Goal: Task Accomplishment & Management: Manage account settings

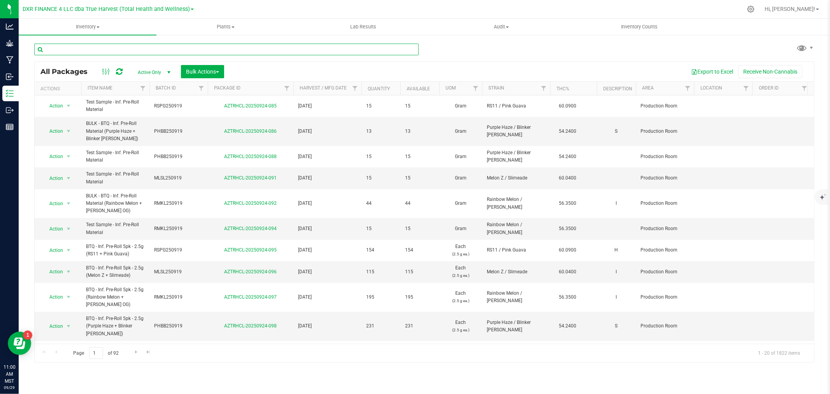
drag, startPoint x: 0, startPoint y: 0, endPoint x: 98, endPoint y: 54, distance: 112.2
click at [98, 54] on input "text" at bounding box center [226, 50] width 385 height 12
click at [97, 47] on input "text" at bounding box center [226, 50] width 385 height 12
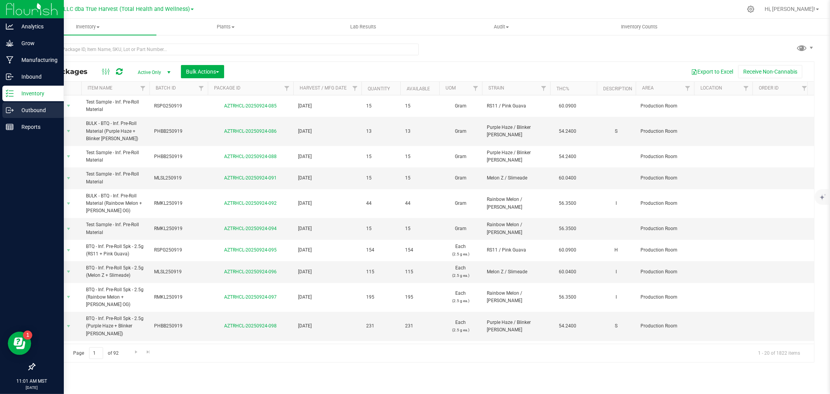
click at [38, 114] on p "Outbound" at bounding box center [37, 109] width 47 height 9
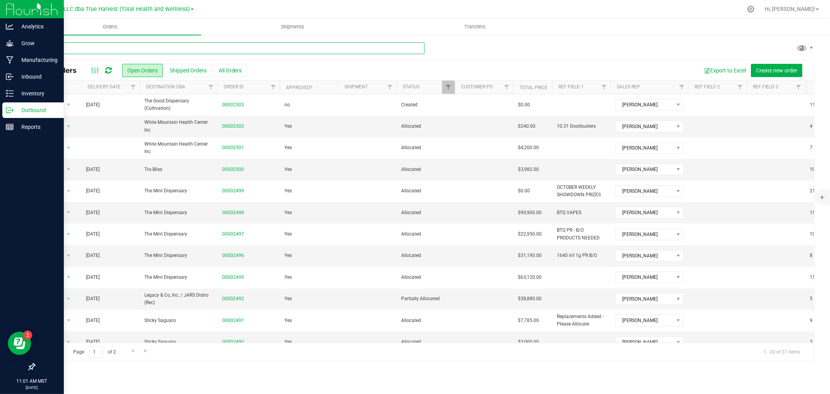
click at [121, 51] on input "text" at bounding box center [229, 48] width 390 height 12
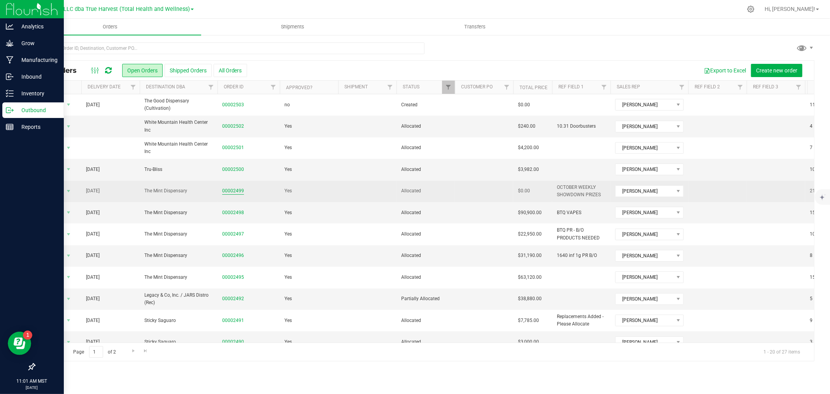
click at [228, 190] on link "00002499" at bounding box center [233, 190] width 22 height 7
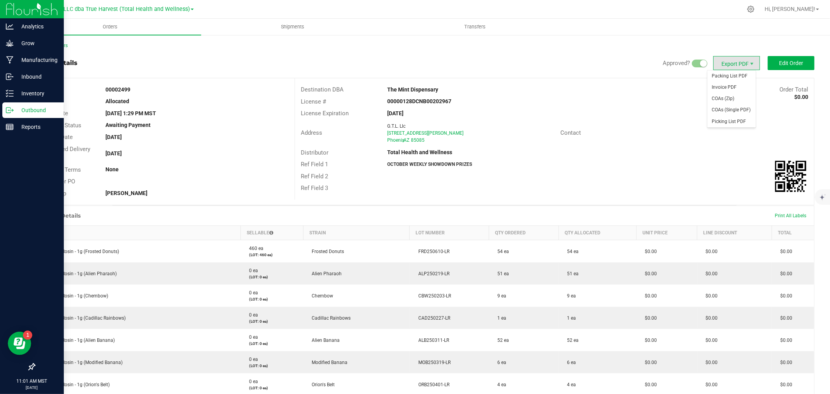
click at [742, 63] on span "Export PDF" at bounding box center [736, 63] width 47 height 14
click at [737, 90] on span "Invoice PDF" at bounding box center [732, 87] width 48 height 11
click at [304, 30] on span "Shipments" at bounding box center [293, 26] width 44 height 7
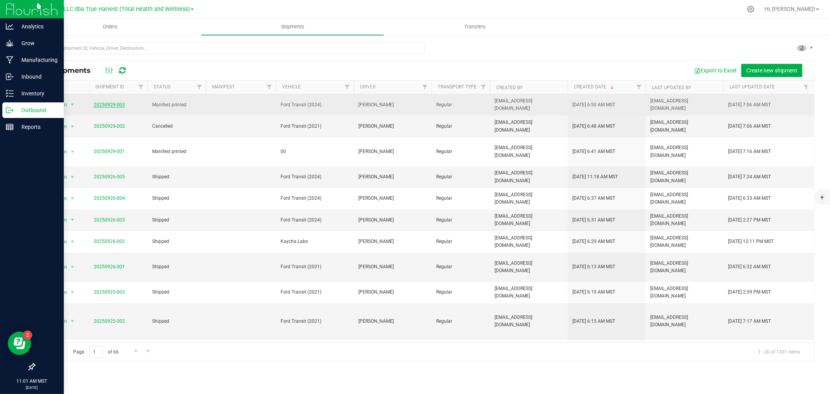
click at [103, 104] on link "20250929-003" at bounding box center [109, 104] width 31 height 5
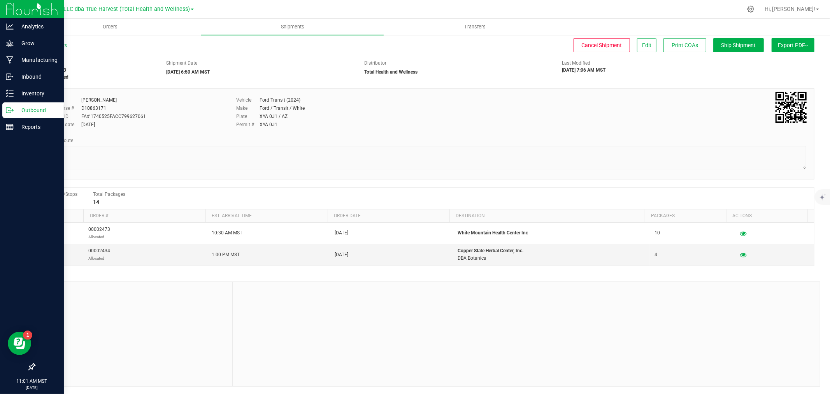
click at [800, 48] on button "Export PDF" at bounding box center [793, 45] width 43 height 14
click at [789, 60] on span "Manifest by Package ID" at bounding box center [781, 62] width 49 height 5
click at [14, 98] on div "Inventory" at bounding box center [32, 94] width 61 height 16
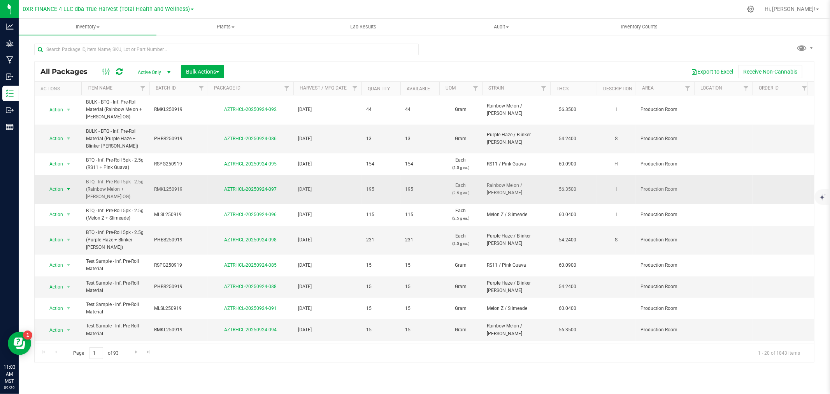
click at [59, 187] on span "Action" at bounding box center [52, 189] width 21 height 11
click at [75, 296] on li "Print package label" at bounding box center [68, 295] width 50 height 12
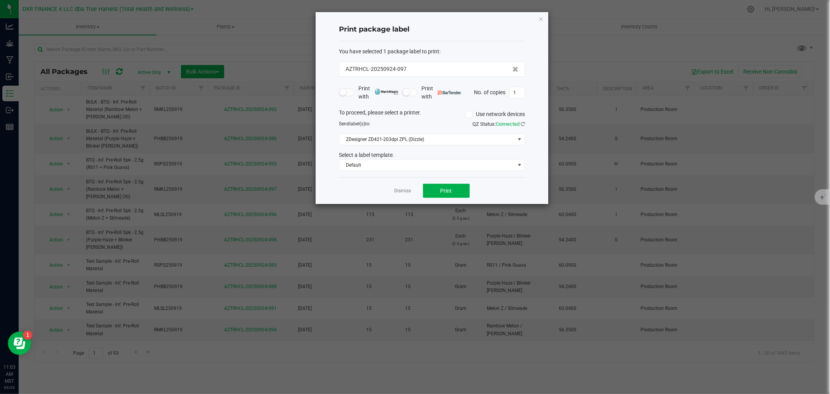
click at [462, 199] on div "Dismiss Print" at bounding box center [432, 190] width 186 height 27
click at [453, 194] on button "Print" at bounding box center [446, 191] width 47 height 14
click at [406, 189] on link "Dismiss" at bounding box center [403, 191] width 17 height 7
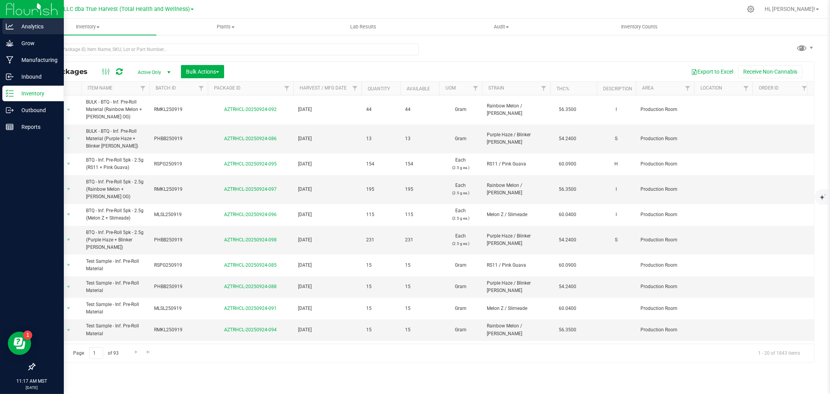
click at [22, 30] on p "Analytics" at bounding box center [37, 26] width 47 height 9
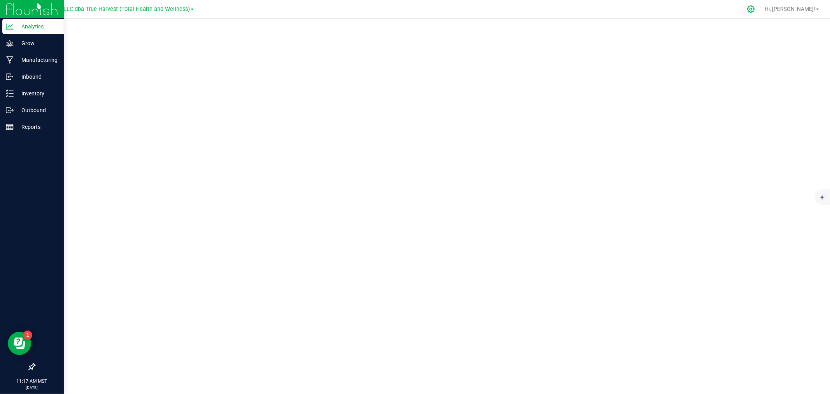
click at [757, 8] on div at bounding box center [751, 9] width 11 height 8
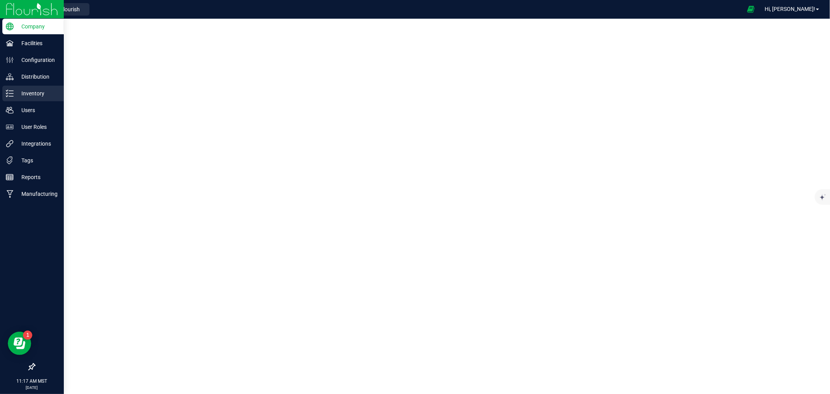
click at [30, 92] on p "Inventory" at bounding box center [37, 93] width 47 height 9
click at [28, 95] on p "Inventory" at bounding box center [37, 93] width 47 height 9
click at [33, 91] on p "Inventory" at bounding box center [37, 93] width 47 height 9
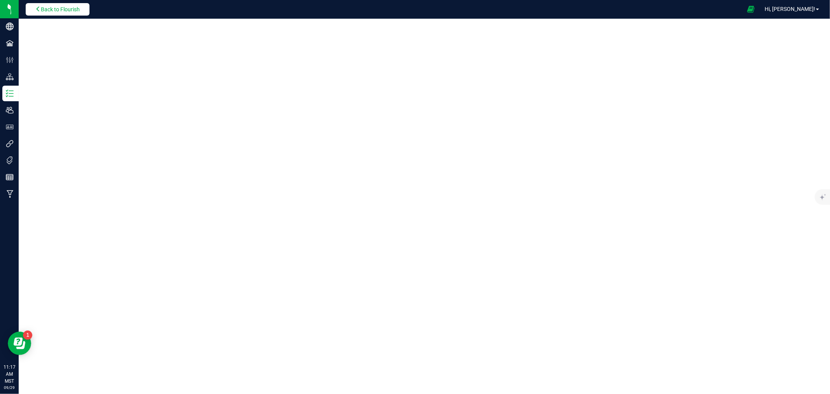
click at [69, 8] on span "Back to Flourish" at bounding box center [60, 9] width 39 height 6
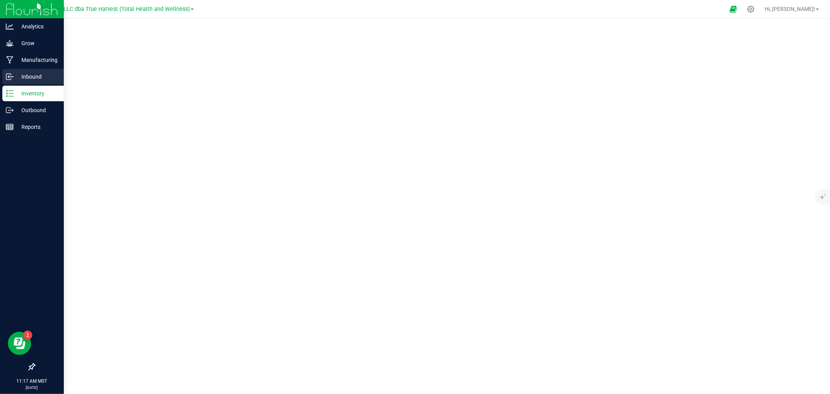
click at [4, 79] on div "Inbound" at bounding box center [32, 77] width 61 height 16
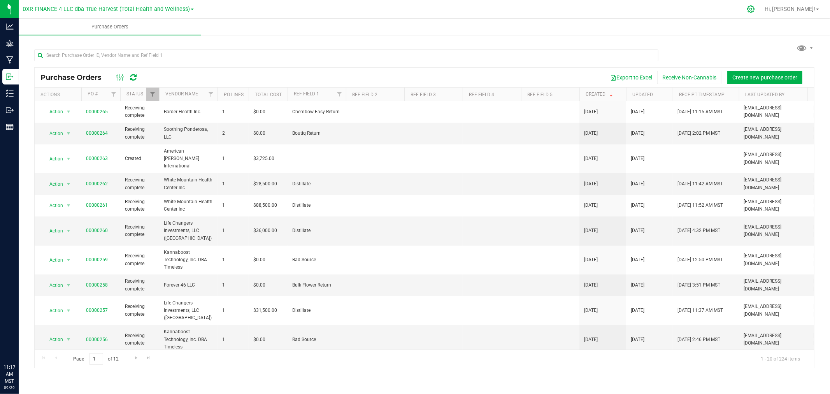
click at [755, 11] on icon at bounding box center [751, 9] width 8 height 8
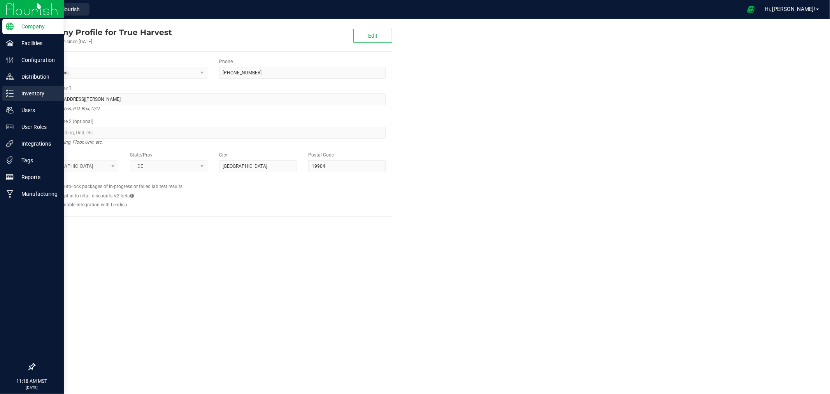
click at [42, 89] on p "Inventory" at bounding box center [37, 93] width 47 height 9
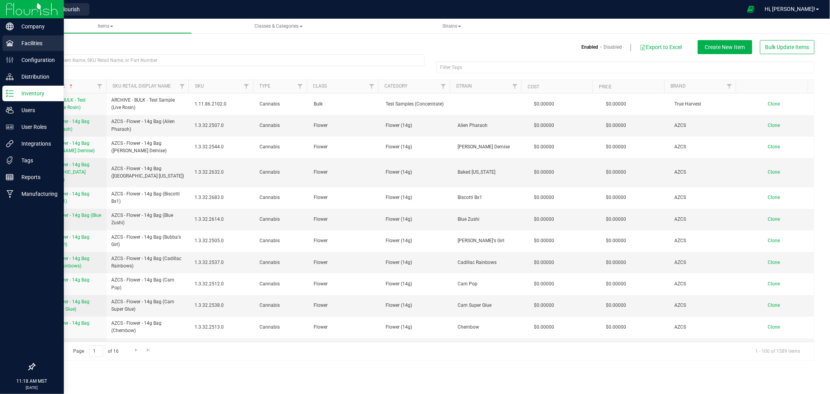
click at [29, 43] on p "Facilities" at bounding box center [37, 43] width 47 height 9
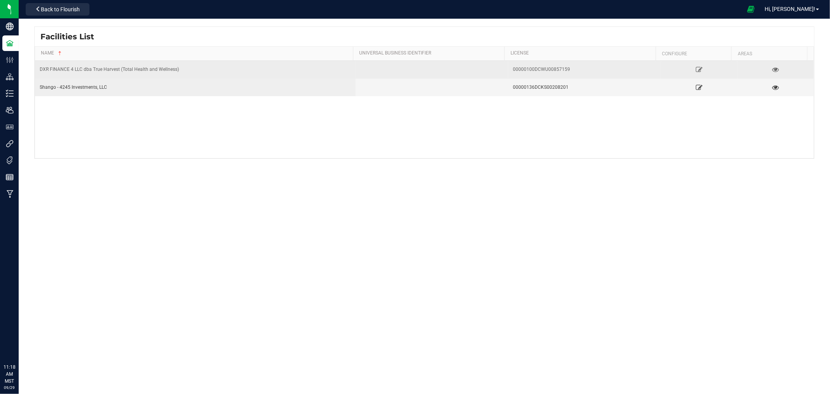
click at [237, 66] on div "DXR FINANCE 4 LLC dba True Harvest (Total Health and Wellness)" at bounding box center [195, 69] width 311 height 7
click at [696, 67] on icon at bounding box center [699, 69] width 7 height 5
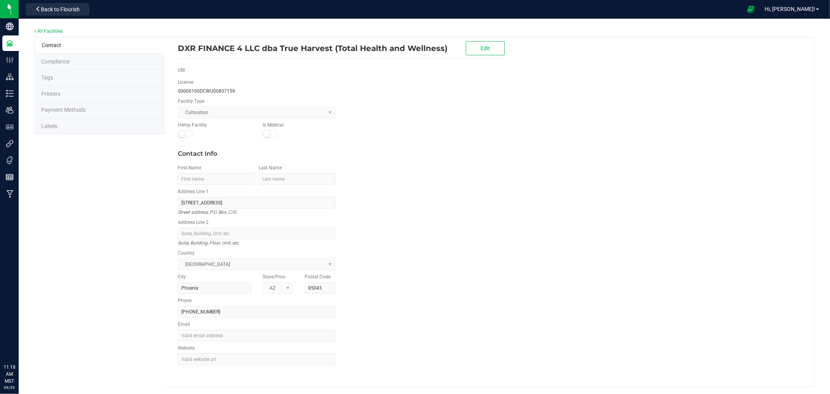
click at [53, 128] on span "Labels" at bounding box center [49, 126] width 16 height 6
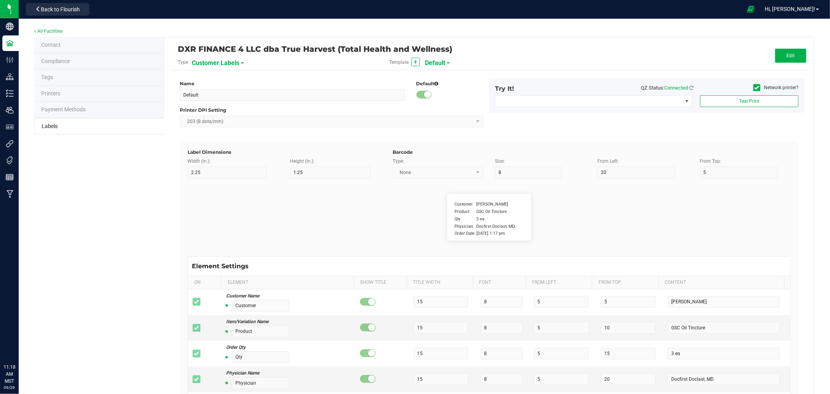
click at [238, 65] on span "Customer Labels" at bounding box center [215, 62] width 47 height 13
click at [239, 109] on li "Package Labels" at bounding box center [229, 109] width 77 height 14
type input "40"
type input "Package #"
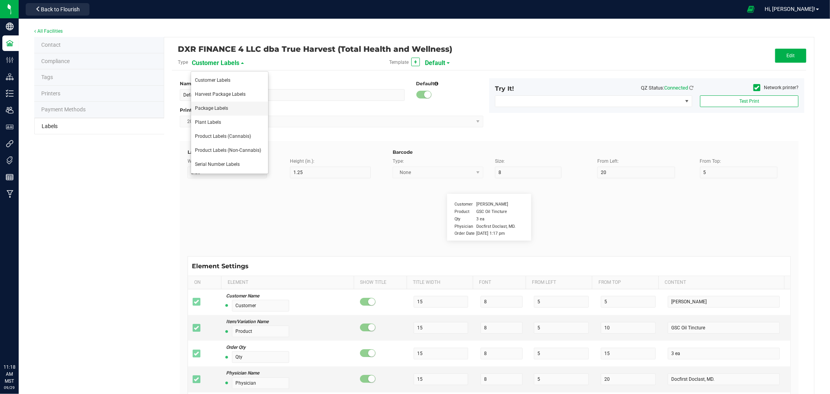
type input "11"
type input "6"
type input "1"
type input "6"
type input "CADMODS-20200420-096"
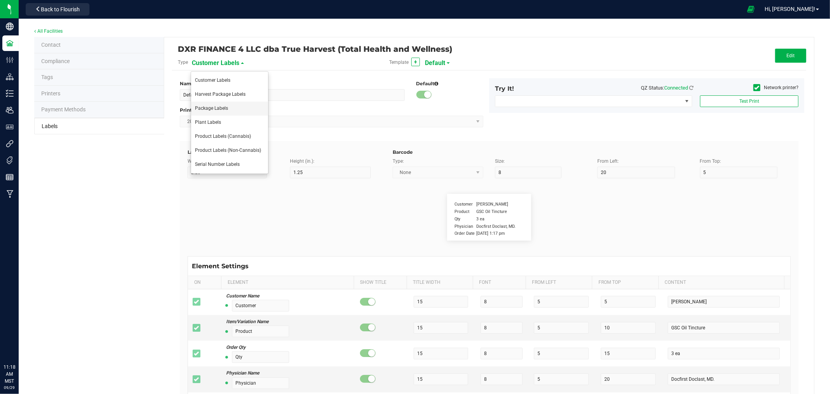
type input "SKU Name"
type input "25"
type input "6"
type input "1"
type input "4"
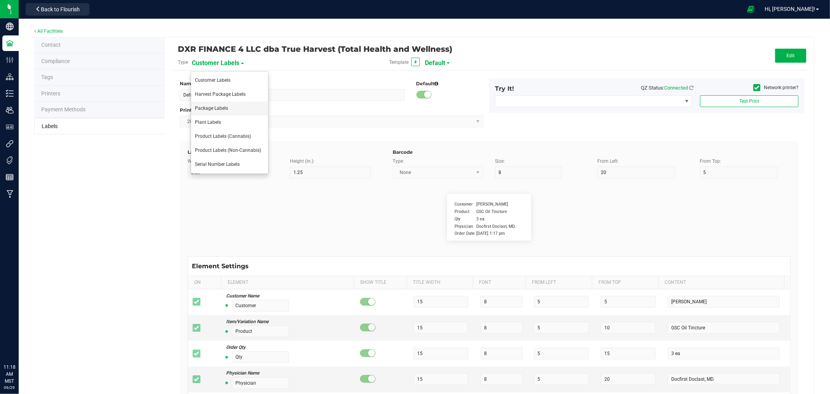
type input "Gelato Pen"
type input "Strain"
type input "7"
type input "6"
type input "1"
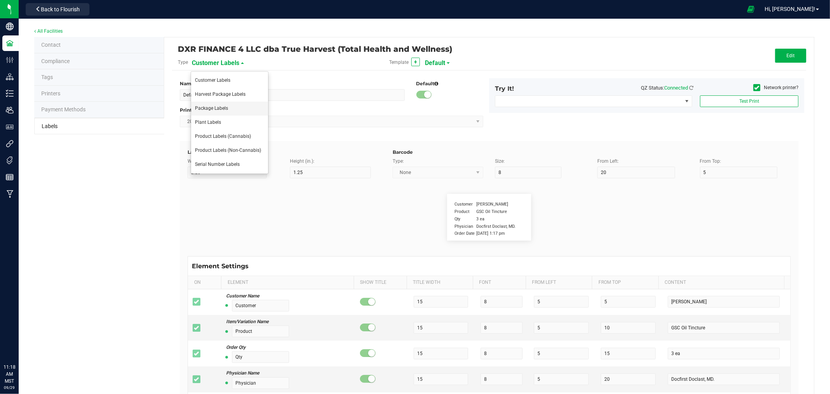
type input "8"
type input "Gelato"
type input "Size"
type input "7"
type input "6"
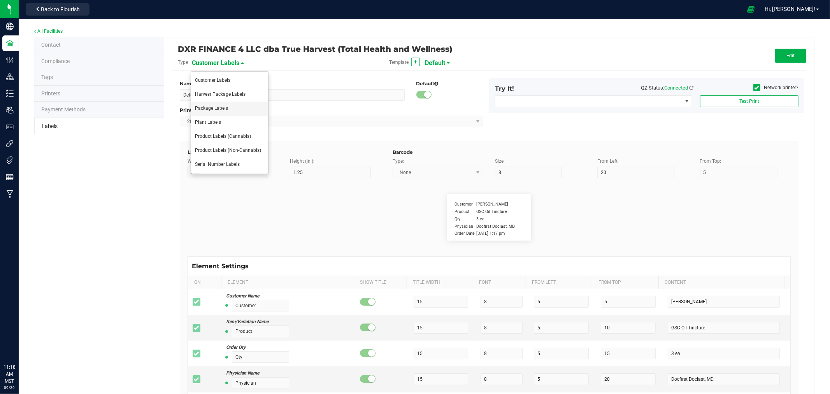
type input "1"
type input "14"
type input "44 ea"
type input "Batch:"
type input "6"
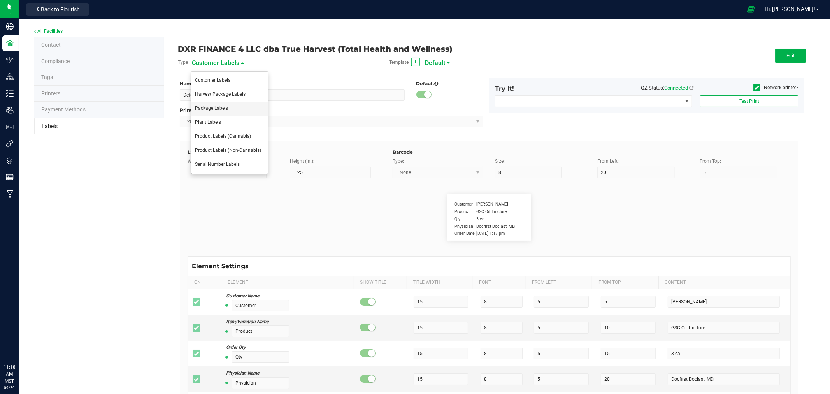
type input "6"
type input "1"
type input "10"
type input "LOT918234"
type input "Harvest/Mfg Date:"
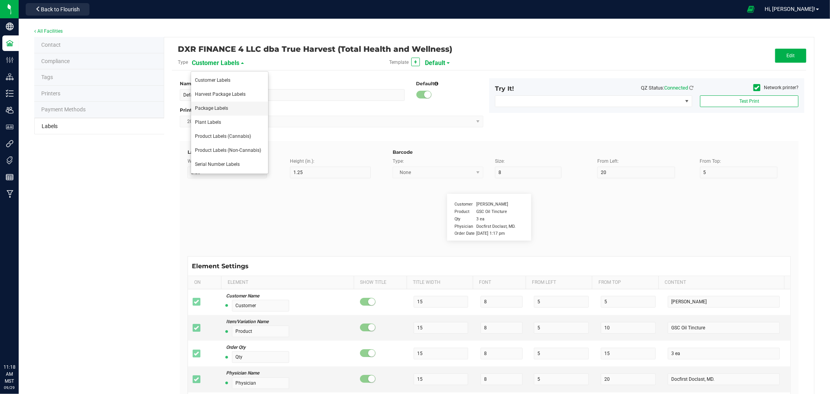
type input "19"
type input "6"
type input "1"
type input "12"
type input "[DATE]"
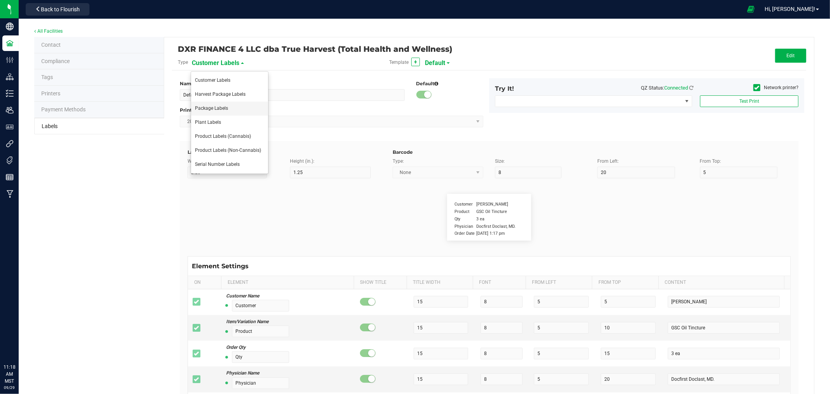
type input "MMJ Used"
type input "11"
type input "6"
type input "1"
type input "16"
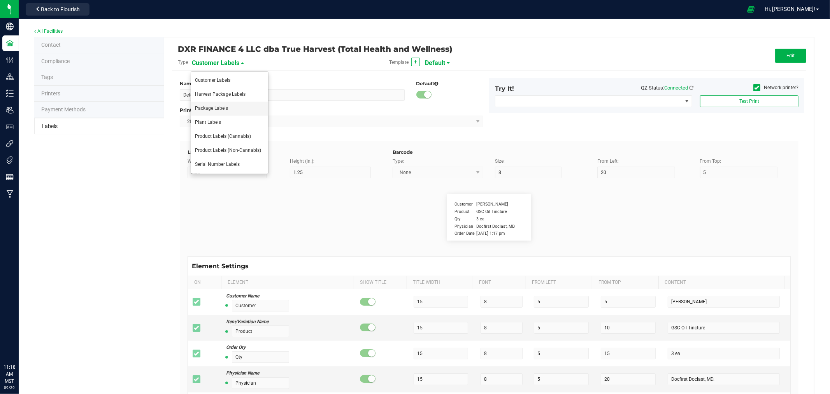
type input "25.73 g"
type input "TAC"
type input "5"
type input "6"
type input "1"
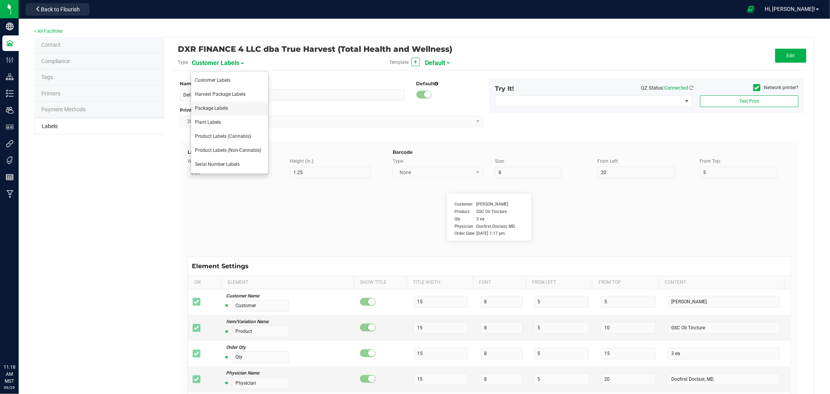
type input "22"
type input "17.68 %"
type input "THC"
type input "5"
type input "6"
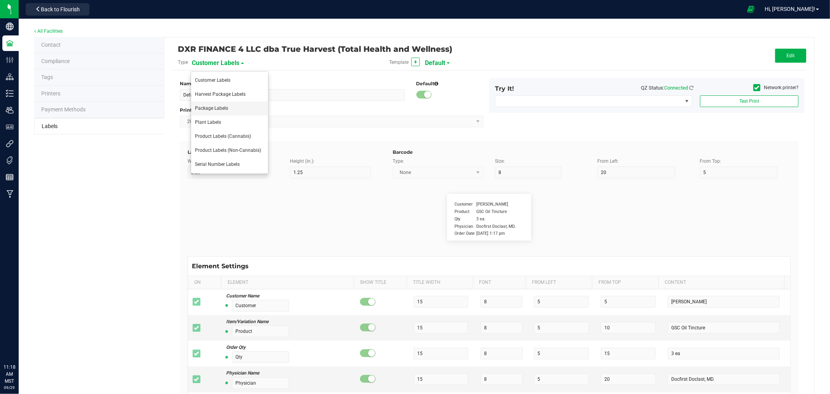
type input "15"
type input "22"
type input "28.03 %"
type input "CBD"
type input "6"
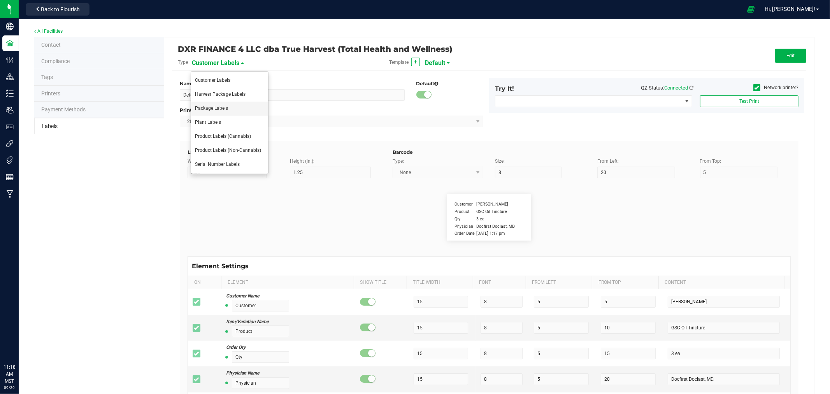
type input "6"
type input "33"
type input "22"
type input "27.43 %"
type input "License #"
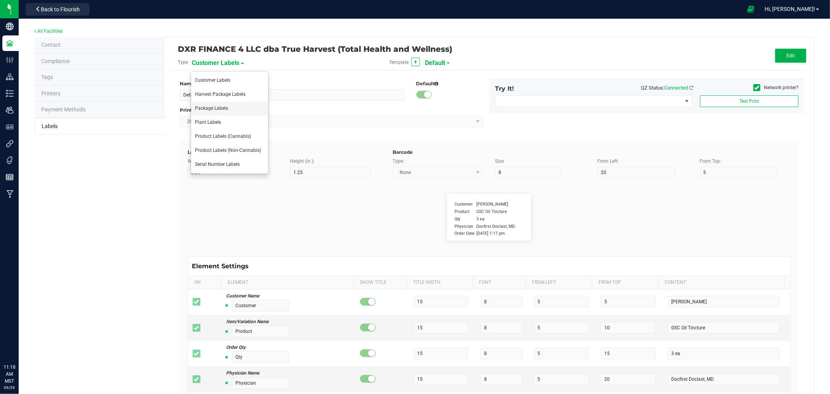
type input "10"
type input "6"
type input "1"
type input "20"
type input "00000100DCWU00857159"
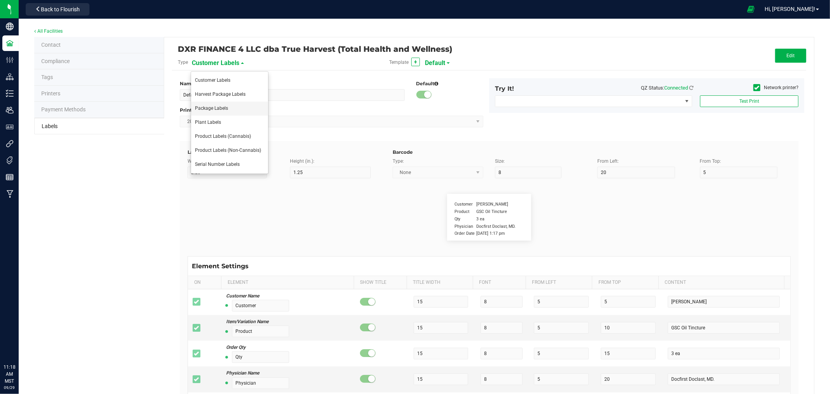
type input "Example"
type input "10"
type input "4"
type input "1"
type input "24.5"
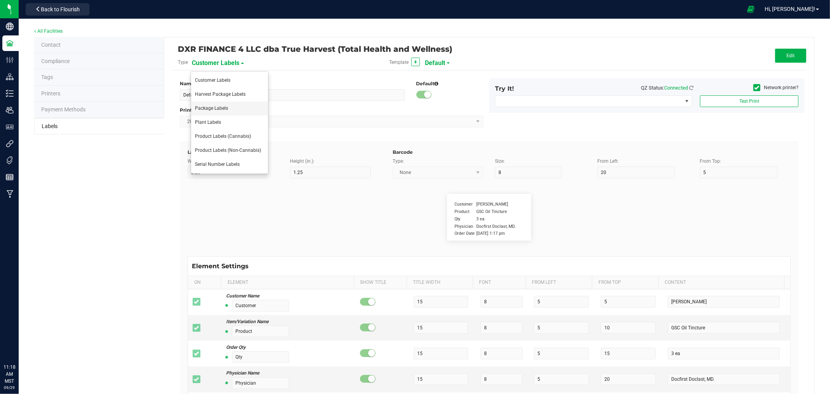
type input "Nitrogen, Potassium, Phosphorous, Calcium, Magnesium, Sulfur, Boron, Chlorine, …"
type input "Example"
type input "10"
type input "4"
type input "1"
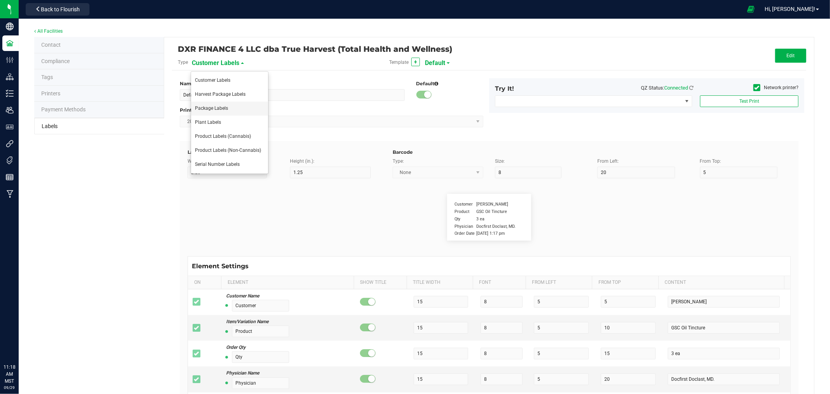
type input "26"
type input "Iron, Maganese, Molybdenum, Zinc, Ascphyllum Nodosum, Bacillus Licheniformis,"
type input "Example"
type input "10"
type input "4"
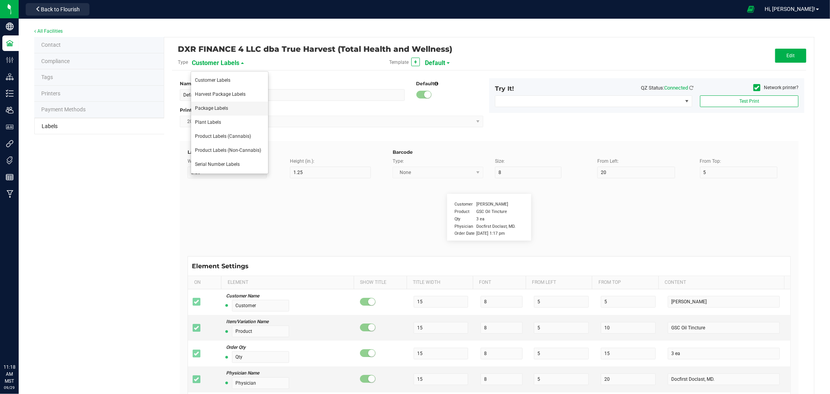
type input "1"
type input "27.5"
type input "Bacillus Subtilis, Bacillus Pumilus, Bacillus Amyloliquefaciens, Bacillus Megat…"
type input "Example"
type input "10"
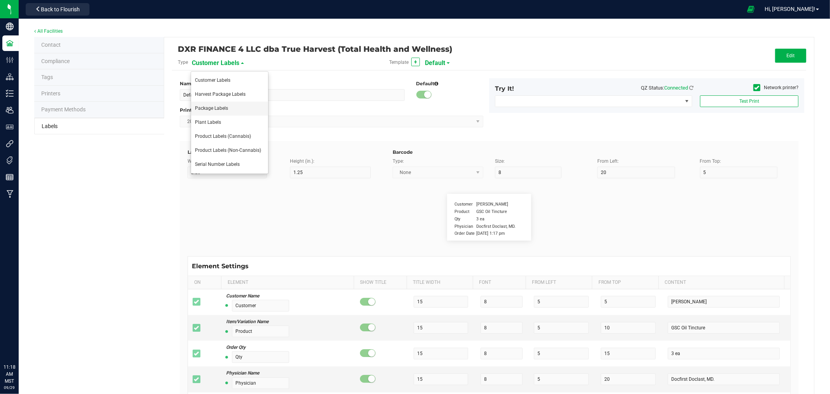
type input "4"
type input "1"
type input "29"
type input "Trichoderma Harzianum, Mycorrhizal, [GEOGRAPHIC_DATA]"
type input "Package Date"
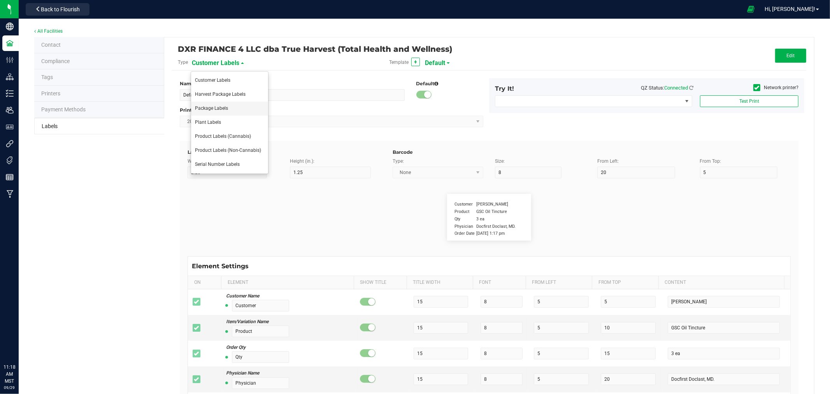
type input "25"
type input "10"
type input "25"
type input "[DATE] 10:14pm"
type input "SKU"
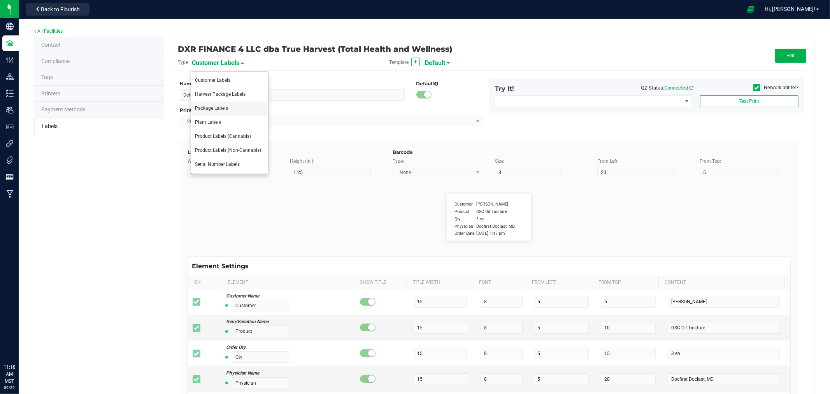
type input "25"
type input "10"
type input "42P017"
type input "Ref Field 2"
type input "25"
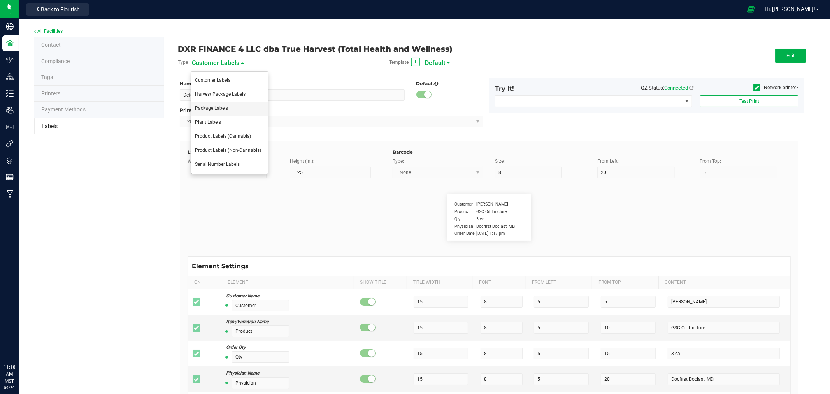
type input "10"
type input "35"
type input "Ref Field 2 Value"
type input "Ref Field 3"
type input "25"
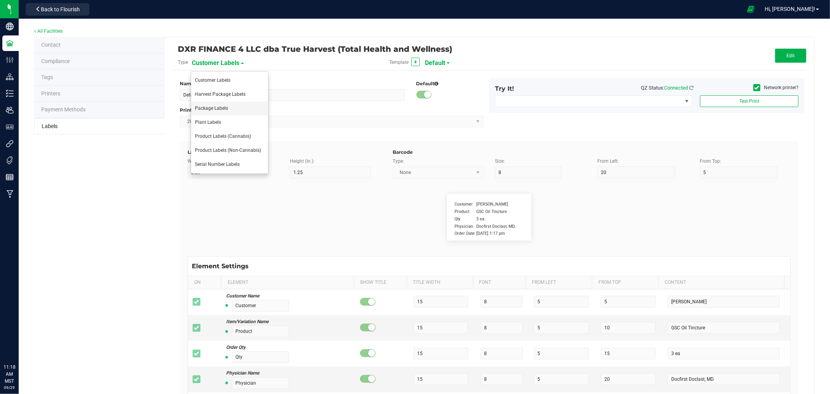
type input "10"
type input "35"
type input "Ref Field 3 Value"
type input "Item Ref Field 1"
type input "25"
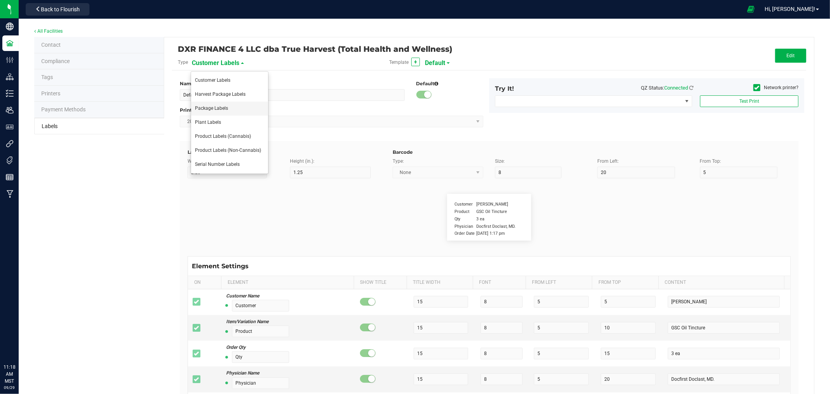
type input "10"
type input "35"
type input "Item Ref Field 1 Value"
type input "Item Ref Field 2"
type input "25"
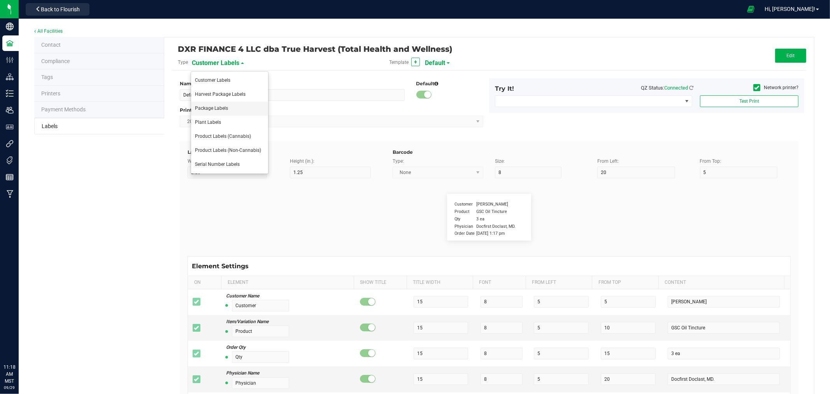
type input "10"
type input "35"
type input "Item Ref Field 2 Value"
type input "Item Ref Field 3"
type input "25"
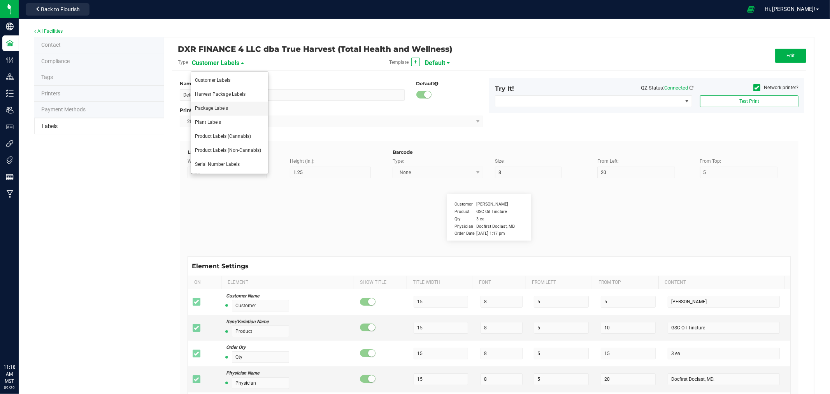
type input "10"
type input "35"
type input "Item Ref Field 3 Value"
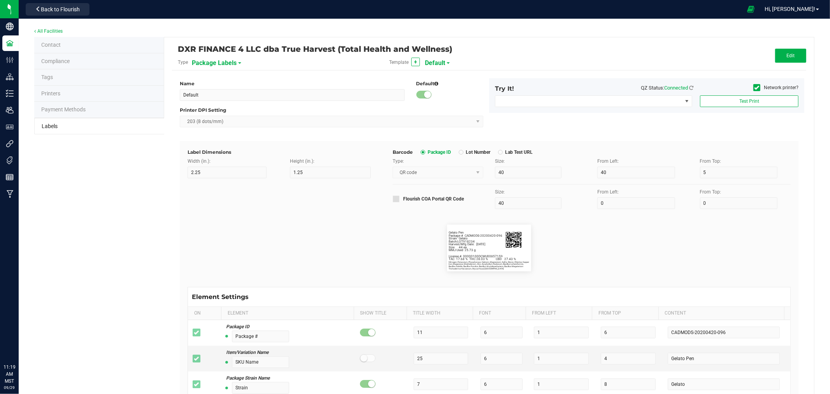
click at [442, 63] on span "Default" at bounding box center [435, 62] width 20 height 13
click at [465, 45] on div "DXR FINANCE 4 LLC dba True Harvest (Total Health and Wellness)" at bounding box center [383, 48] width 411 height 13
click at [227, 64] on span "Package Labels" at bounding box center [214, 62] width 45 height 13
click at [221, 136] on span "Product Labels (Cannabis)" at bounding box center [223, 136] width 56 height 5
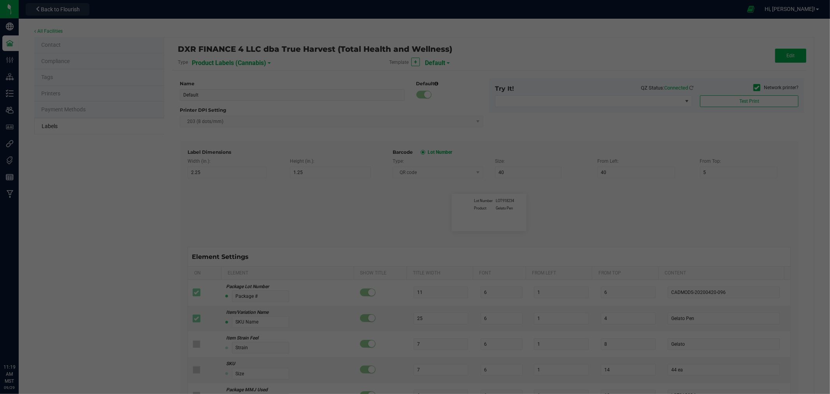
type input "2"
type input "1"
type input "30"
type input "3"
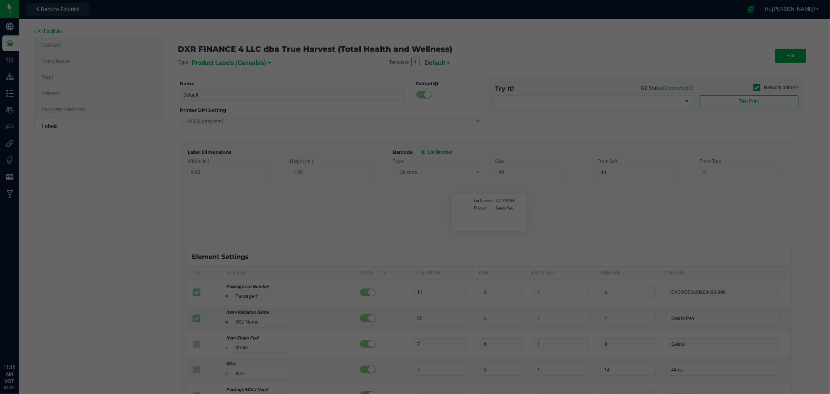
type input "Lot Number"
type input "15"
type input "7"
type input "15"
type input "3"
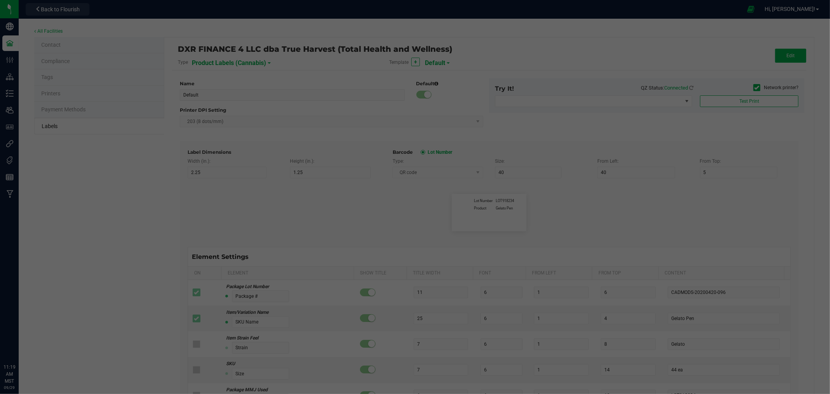
type input "LOT918234"
type input "Product"
type input "15"
type input "7"
type input "15"
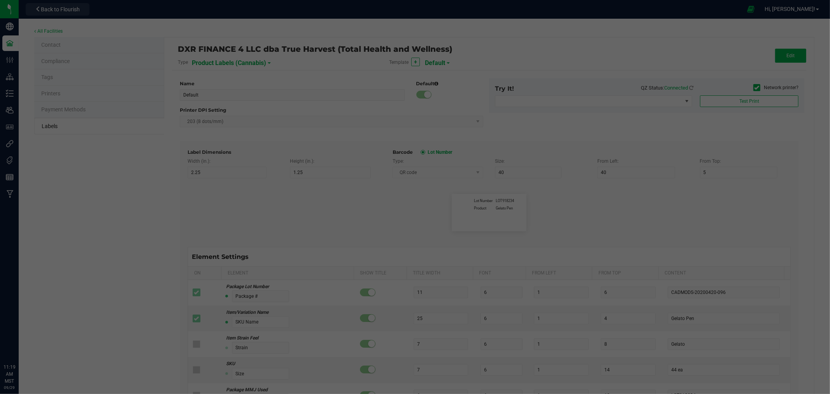
type input "8"
type input "Feel"
type input "15"
type input "7"
type input "15"
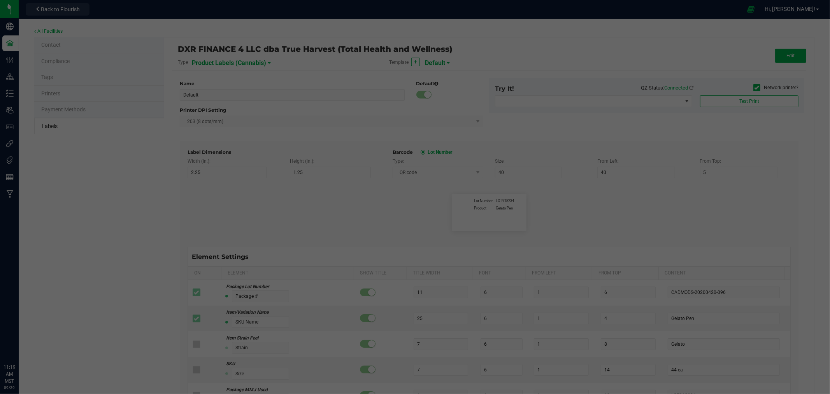
type input "13"
type input "Relaxed"
type input "SKU"
type input "15"
type input "7"
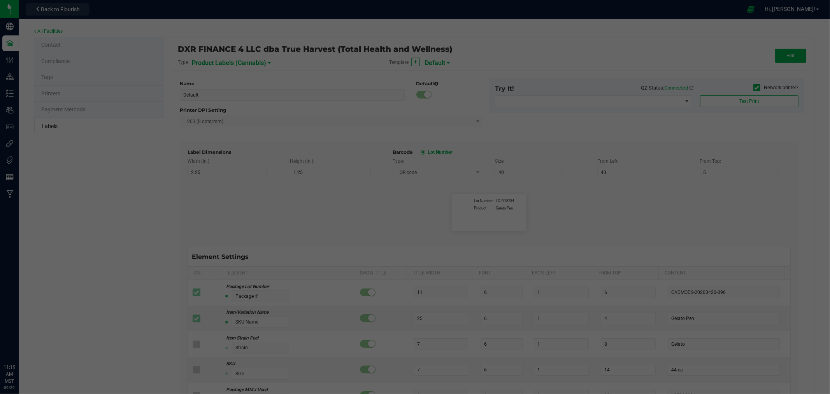
type input "15"
type input "18"
type input "Gelato Pen"
type input "MMJ Used"
type input "15"
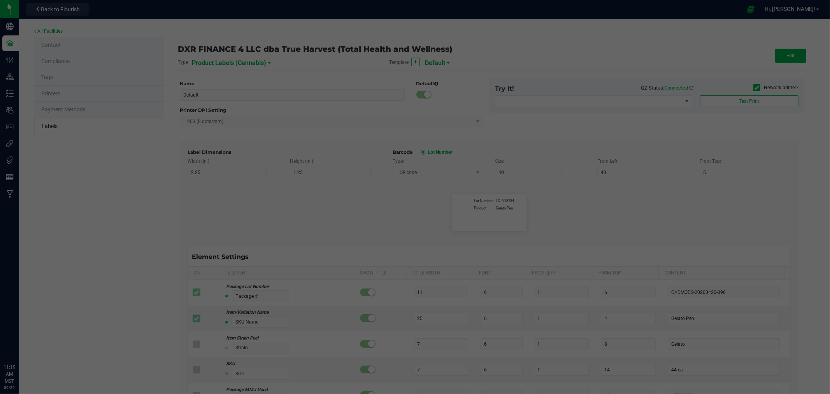
type input "7"
type input "15"
type input "18"
type input "12.5 g"
type input "Size"
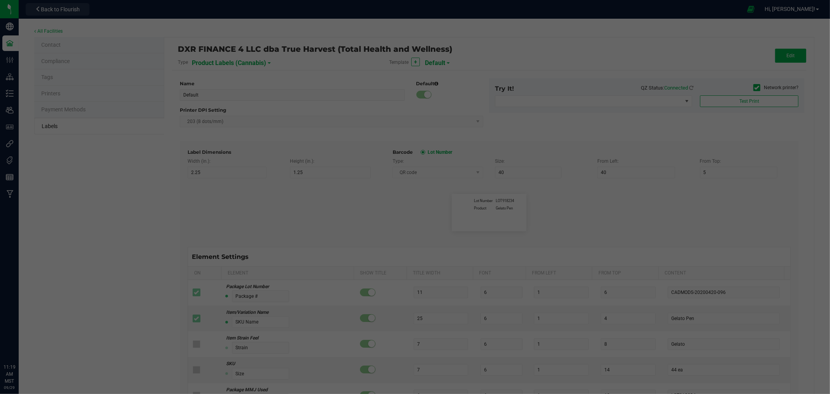
type input "15"
type input "7"
type input "15"
type input "18"
type input "3.5 g"
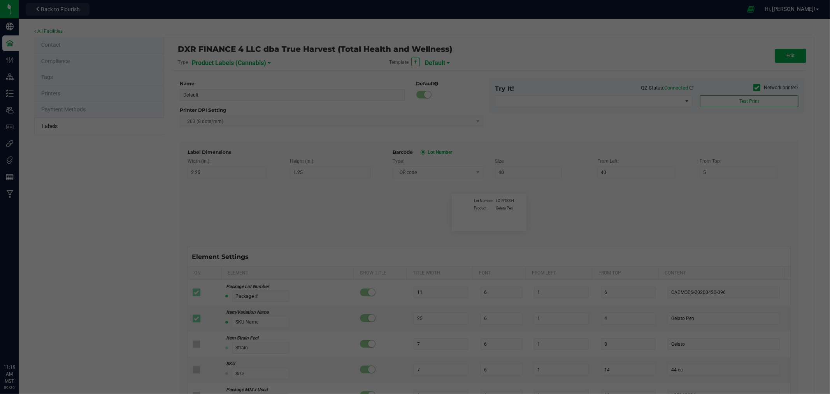
type input "Strain"
type input "15"
type input "7"
type input "15"
type input "18"
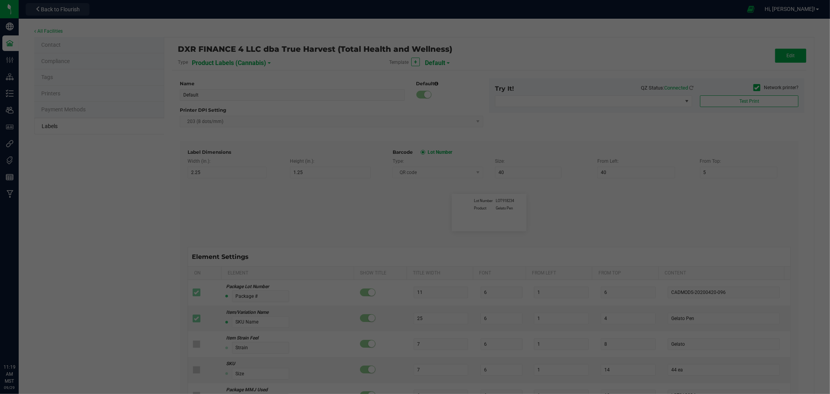
type input "Electric Lemonade"
type input "TAC %"
type input "15"
type input "7"
type input "15"
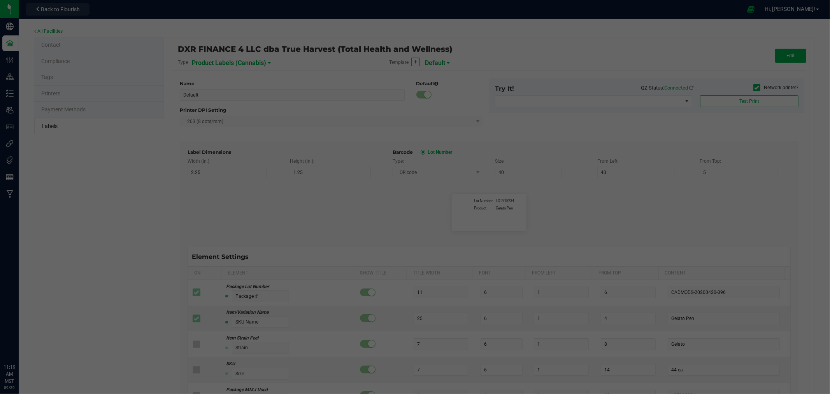
type input "18"
type input "34.72"
type input "Total Terpenes %"
type input "15"
type input "7"
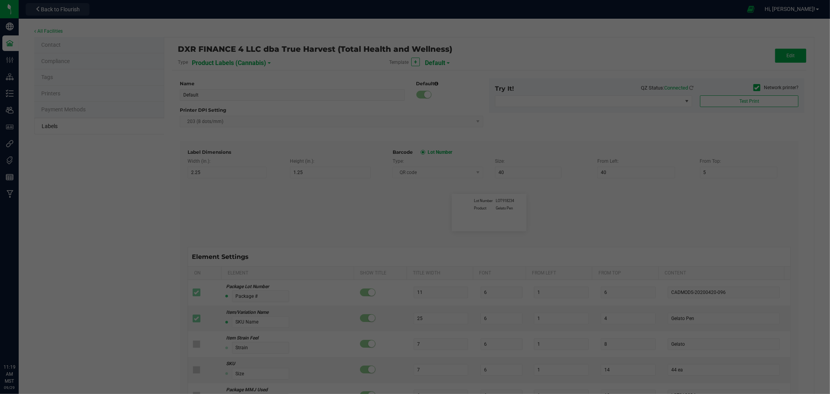
type input "18"
type input "34.72"
type input "THC %"
type input "15"
type input "7"
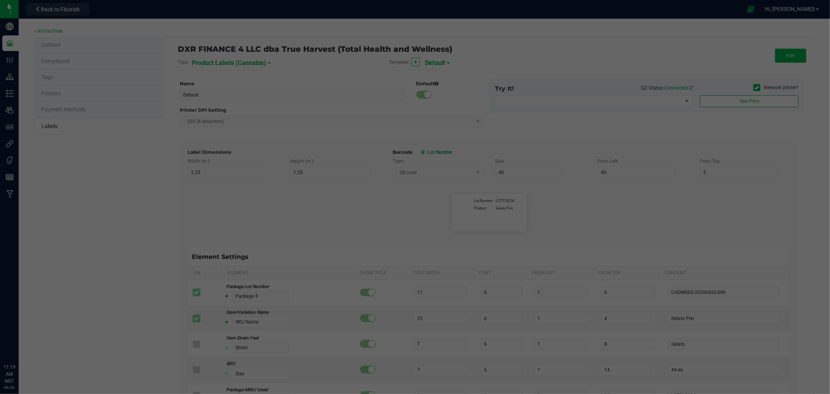
type input "15"
type input "18"
type input "21.5"
type input "THCA %"
type input "15"
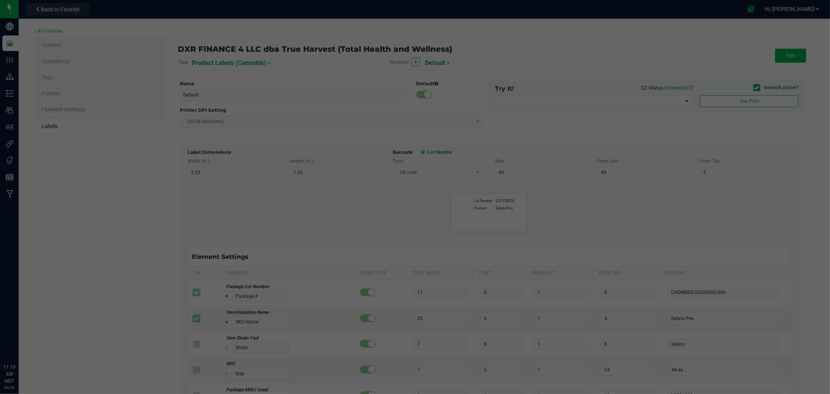
type input "7"
type input "15"
type input "18"
type input "4.19"
type input "CBD %"
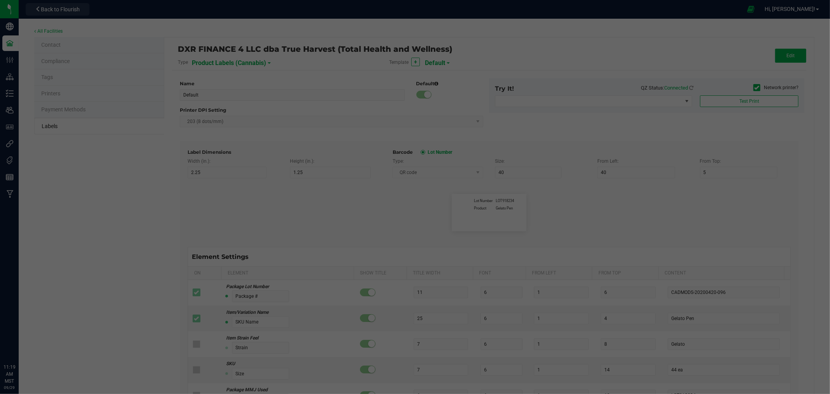
type input "15"
type input "7"
type input "15"
type input "18"
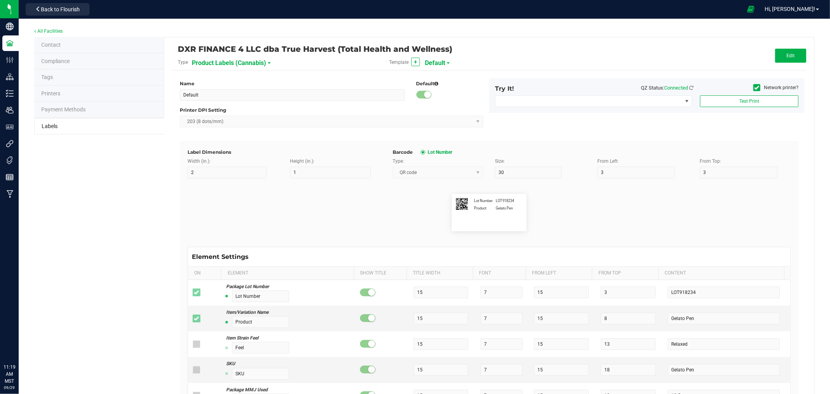
click at [214, 64] on span "Product Labels (Cannabis)" at bounding box center [229, 62] width 74 height 13
drag, startPoint x: 219, startPoint y: 103, endPoint x: 443, endPoint y: 166, distance: 232.6
click at [220, 103] on li "Package Labels" at bounding box center [229, 109] width 77 height 14
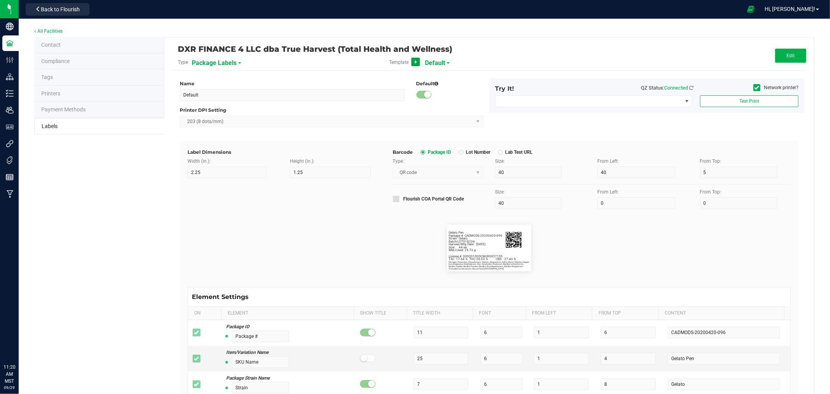
click at [416, 63] on button "+" at bounding box center [415, 62] width 9 height 9
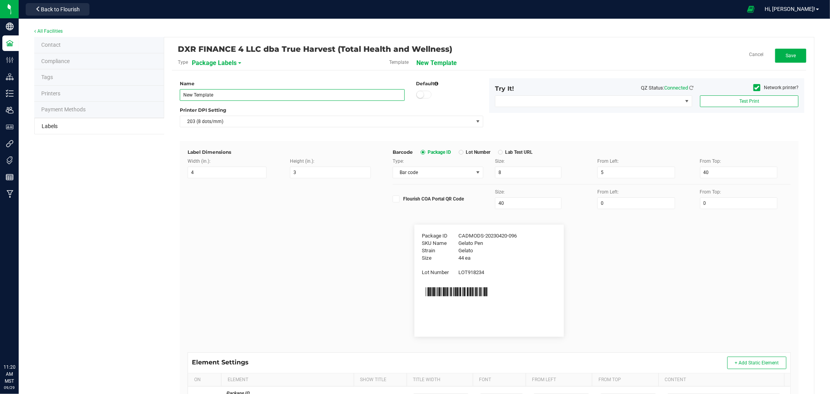
click at [397, 95] on input "New Template" at bounding box center [292, 95] width 225 height 12
click at [742, 54] on div "Cancel Save" at bounding box center [700, 56] width 211 height 14
click at [749, 55] on link "Cancel" at bounding box center [756, 54] width 14 height 7
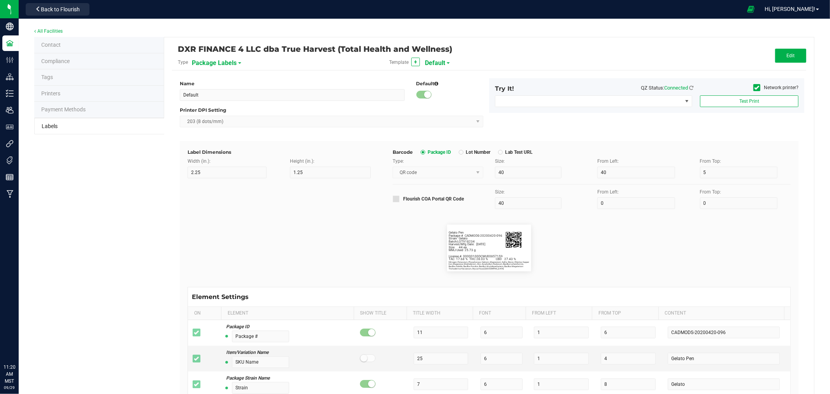
click at [434, 61] on span "Default" at bounding box center [435, 62] width 20 height 13
click at [608, 63] on div "DXR FINANCE 4 LLC dba True Harvest (Total Health and Wellness) Type Package Lab…" at bounding box center [489, 57] width 634 height 25
click at [216, 61] on span "Package Labels" at bounding box center [214, 62] width 45 height 13
click at [337, 235] on flourish-label-viewer "Package # CADMODS-20200420-096 Gelato Pen Strain Gelato Size 44 ea Batch: LOT91…" at bounding box center [489, 248] width 603 height 47
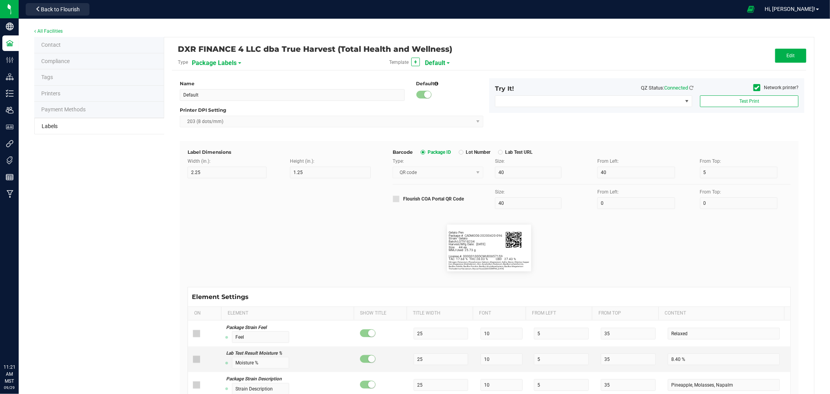
click at [440, 63] on span "Default" at bounding box center [435, 62] width 20 height 13
click at [215, 60] on span "Package Labels" at bounding box center [214, 62] width 45 height 13
click at [213, 137] on span "Product Labels (Cannabis)" at bounding box center [223, 136] width 56 height 5
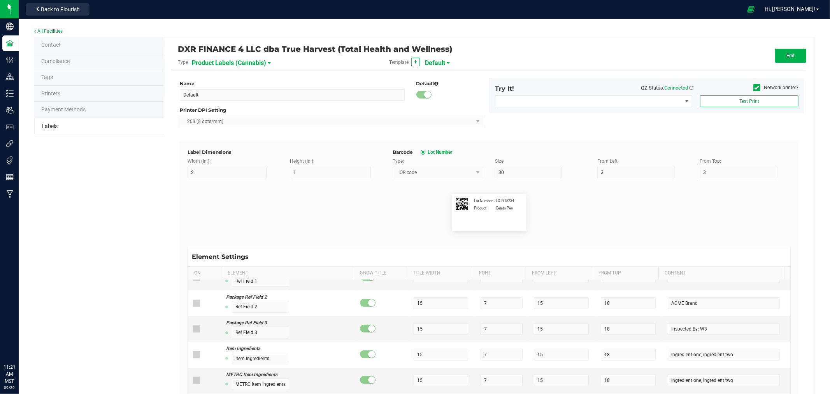
scroll to position [506, 0]
click at [797, 53] on button "Edit" at bounding box center [790, 56] width 31 height 14
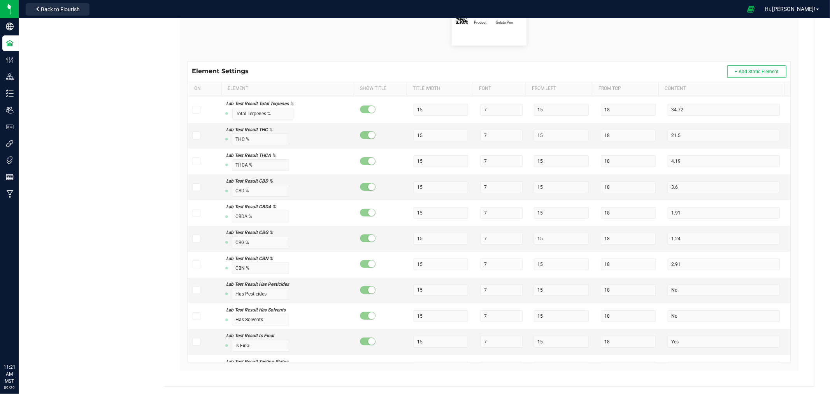
scroll to position [507, 0]
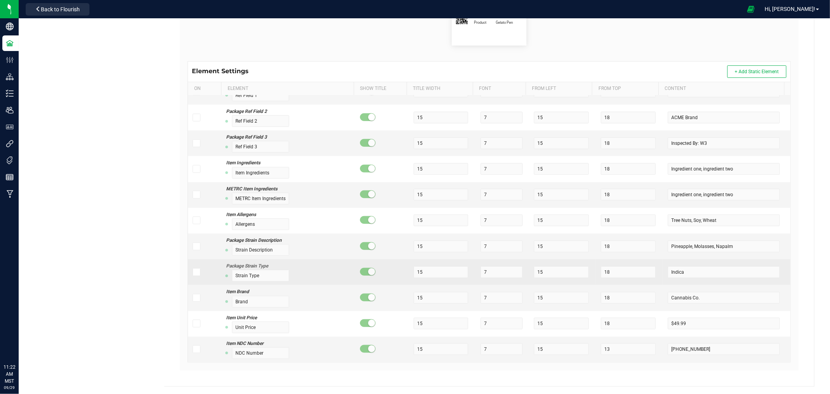
click at [197, 272] on icon at bounding box center [196, 272] width 5 height 0
click at [0, 0] on input "checkbox" at bounding box center [0, 0] width 0 height 0
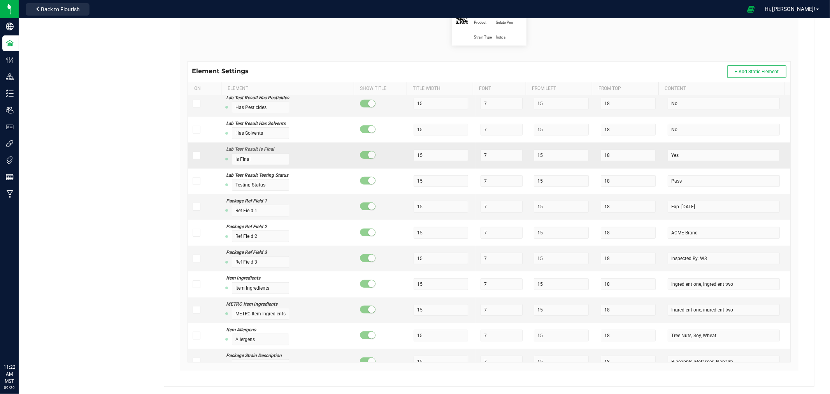
scroll to position [378, 0]
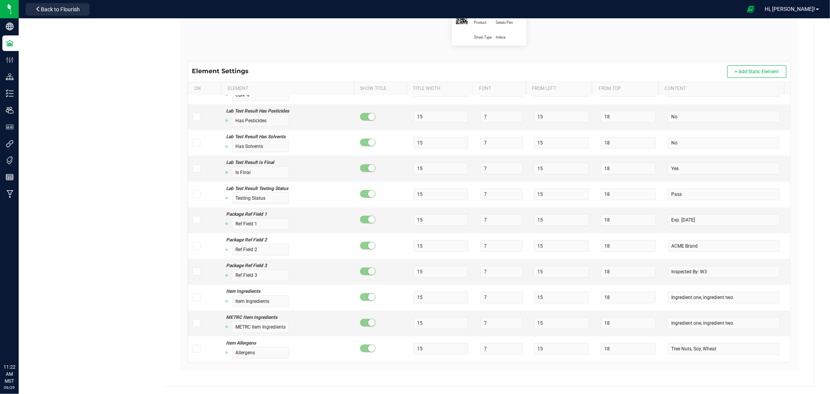
click at [580, 47] on div "Lot Number LOT918234 Product Gelato Pen Strain Type Indica" at bounding box center [489, 27] width 615 height 69
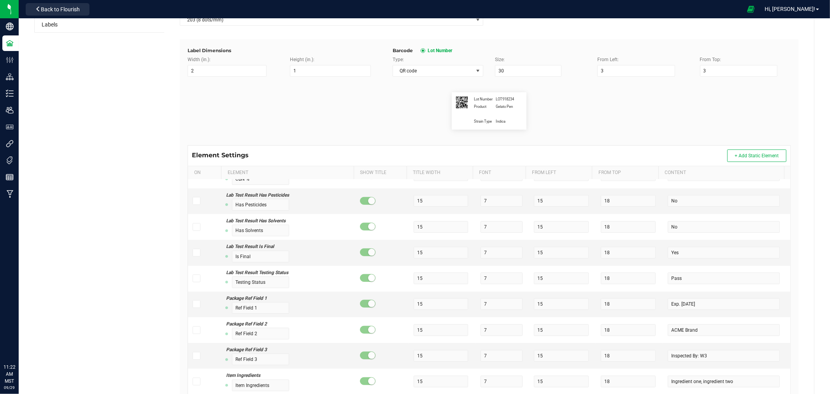
scroll to position [99, 0]
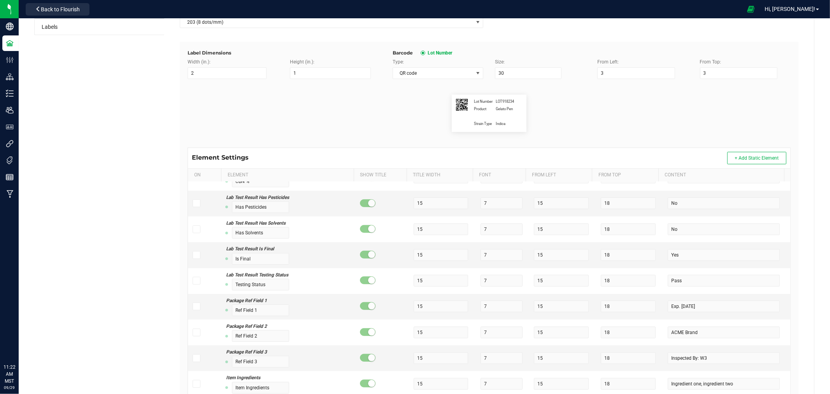
click at [482, 112] on div "Lot Number LOT918234 Product Gelato Pen Strain Type Indica" at bounding box center [489, 113] width 75 height 37
click at [499, 110] on span "Gelato Pen" at bounding box center [504, 108] width 17 height 5
click at [497, 125] on span "Indica" at bounding box center [501, 123] width 10 height 5
drag, startPoint x: 468, startPoint y: 126, endPoint x: 500, endPoint y: 126, distance: 32.3
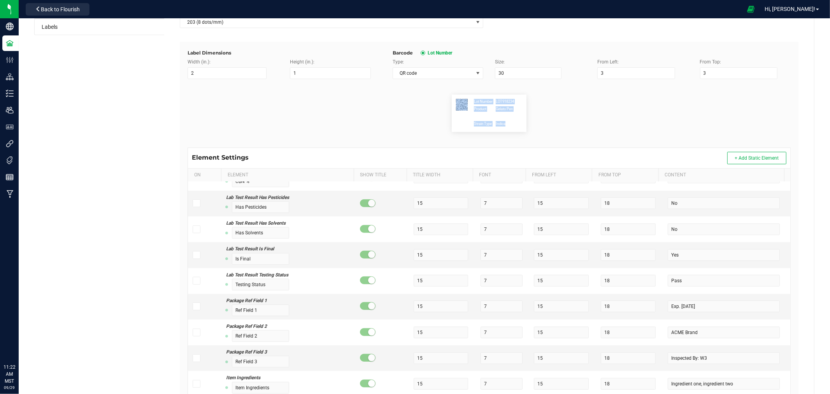
click at [500, 126] on div "Lot Number LOT918234 Product Gelato Pen Strain Type Indica" at bounding box center [489, 113] width 75 height 37
click at [501, 126] on span "Indica" at bounding box center [501, 123] width 10 height 5
click at [502, 123] on div "Lot Number LOT918234 Product Gelato Pen Strain Type Indica" at bounding box center [489, 113] width 75 height 37
click at [546, 105] on flourish-label-viewer "Lot Number LOT918234 Product Gelato Pen Strain Type Indica" at bounding box center [489, 113] width 603 height 37
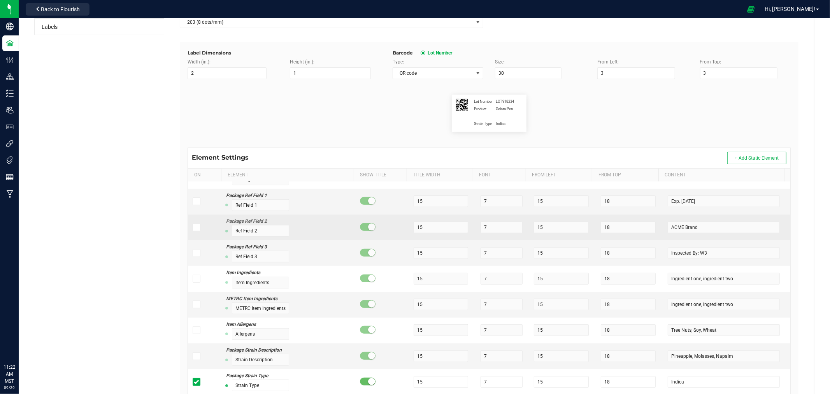
scroll to position [507, 0]
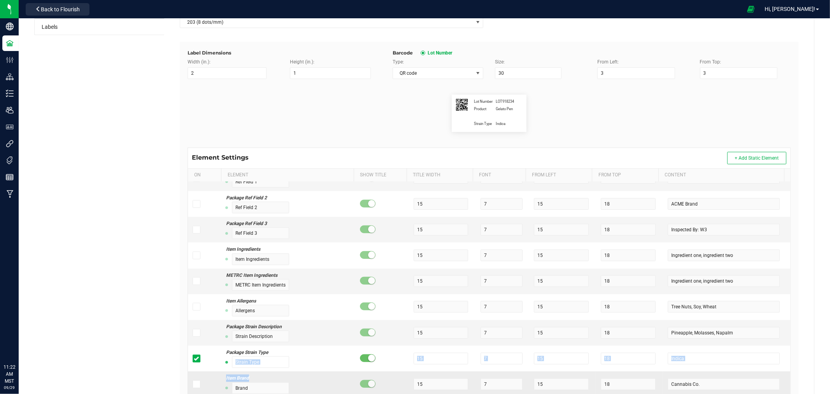
drag, startPoint x: 302, startPoint y: 361, endPoint x: 298, endPoint y: 372, distance: 11.6
click at [298, 372] on tbody "Package Lot Number Lot Number 15 7 15 3 LOT918234 Item/Variation Name Product 1…" at bounding box center [489, 62] width 603 height 773
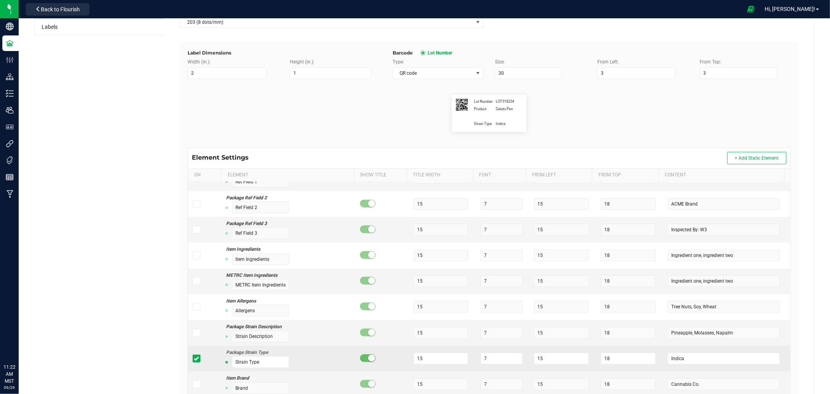
click at [298, 354] on div "Package Strain Type Strain Type" at bounding box center [288, 358] width 125 height 19
click at [207, 356] on td at bounding box center [204, 359] width 33 height 26
click at [206, 357] on td at bounding box center [204, 359] width 33 height 26
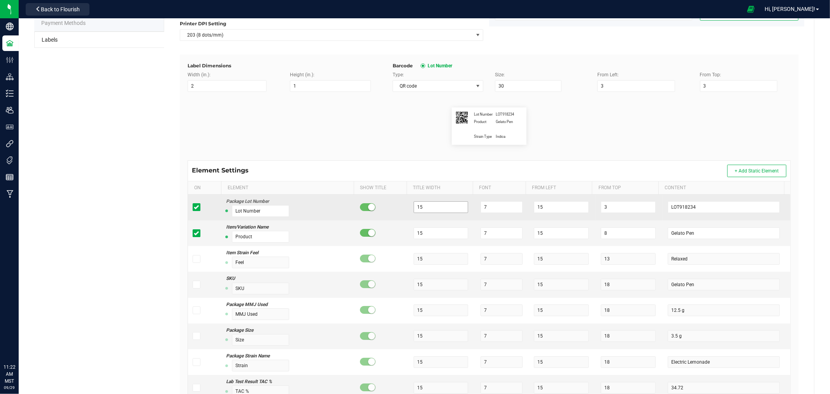
scroll to position [43, 0]
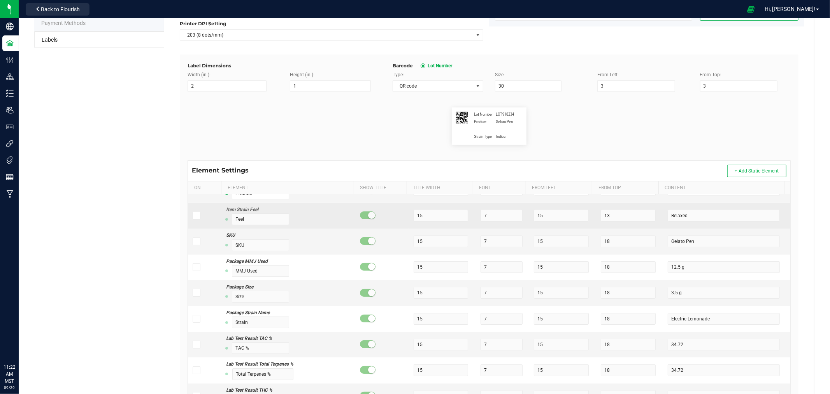
click at [195, 216] on icon at bounding box center [196, 216] width 5 height 0
click at [0, 0] on input "checkbox" at bounding box center [0, 0] width 0 height 0
click at [195, 216] on icon at bounding box center [196, 216] width 5 height 0
click at [0, 0] on input "checkbox" at bounding box center [0, 0] width 0 height 0
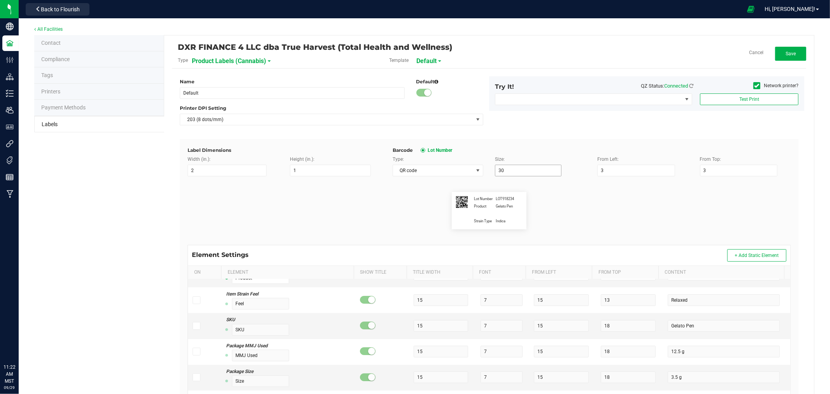
scroll to position [0, 0]
drag, startPoint x: 478, startPoint y: 223, endPoint x: 487, endPoint y: 218, distance: 10.3
click at [487, 218] on div "Lot Number LOT918234 Product Gelato Pen Strain Type Indica" at bounding box center [489, 212] width 75 height 37
click at [474, 222] on span "Strain Type" at bounding box center [485, 222] width 22 height 5
drag, startPoint x: 469, startPoint y: 222, endPoint x: 503, endPoint y: 224, distance: 34.3
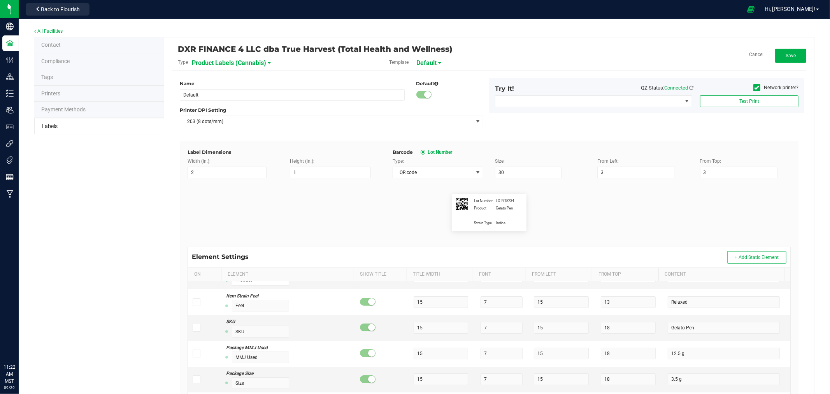
click at [503, 224] on div "Lot Number LOT918234 Product Gelato Pen Strain Type Indica" at bounding box center [489, 212] width 75 height 37
drag, startPoint x: 499, startPoint y: 224, endPoint x: 469, endPoint y: 223, distance: 30.4
click at [469, 225] on div "Lot Number LOT918234 Product Gelato Pen Strain Type Indica" at bounding box center [489, 212] width 75 height 37
click at [547, 208] on flourish-label-viewer "Lot Number LOT918234 Product Gelato Pen Strain Type Indica" at bounding box center [489, 212] width 603 height 37
click at [589, 217] on flourish-label-viewer "Lot Number LOT918234 Product Gelato Pen Strain Type Indica" at bounding box center [489, 212] width 603 height 37
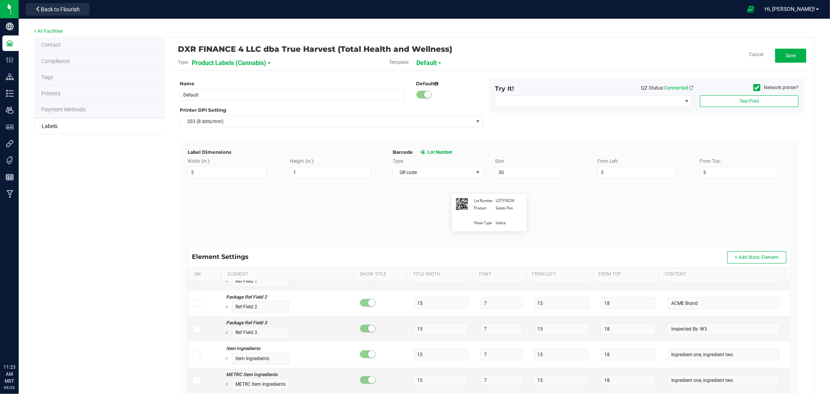
click at [465, 209] on div "Lot Number LOT918234 Product Gelato Pen Strain Type Indica" at bounding box center [489, 212] width 75 height 37
click at [469, 209] on div "Lot Number LOT918234 Product Gelato Pen Strain Type Indica" at bounding box center [489, 212] width 75 height 37
click at [478, 224] on span "Strain Type" at bounding box center [485, 222] width 22 height 5
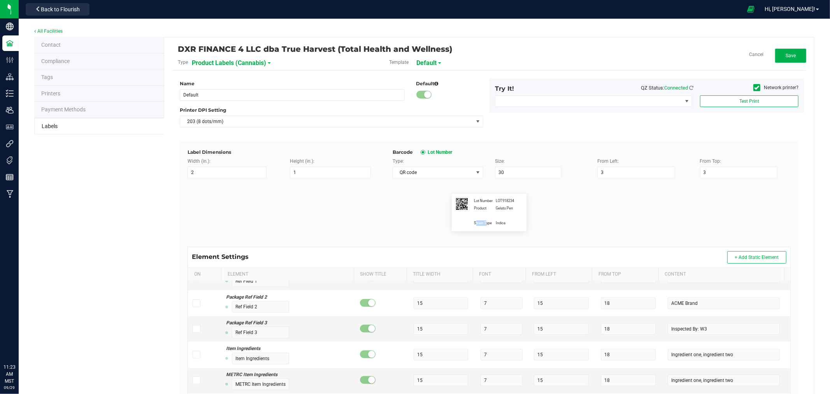
click at [478, 224] on span "Strain Type" at bounding box center [485, 222] width 22 height 5
click at [485, 220] on span "Strain Type" at bounding box center [485, 222] width 22 height 5
click at [484, 220] on span "Strain Type" at bounding box center [485, 222] width 22 height 5
click at [445, 223] on flourish-label-viewer "Lot Number LOT918234 Product Gelato Pen Strain Type Indica" at bounding box center [489, 212] width 603 height 37
click at [474, 204] on div "Lot Number LOT918234 Product Gelato Pen Strain Type Indica" at bounding box center [489, 212] width 75 height 37
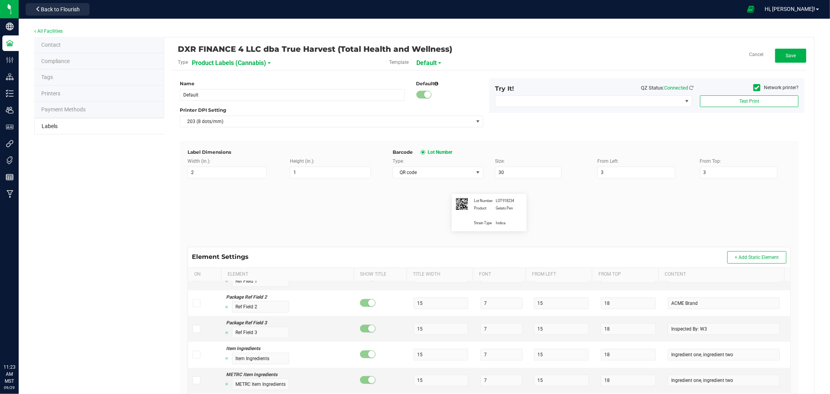
click at [481, 209] on span "Product" at bounding box center [485, 208] width 22 height 5
click at [496, 209] on span "Gelato Pen" at bounding box center [504, 208] width 17 height 5
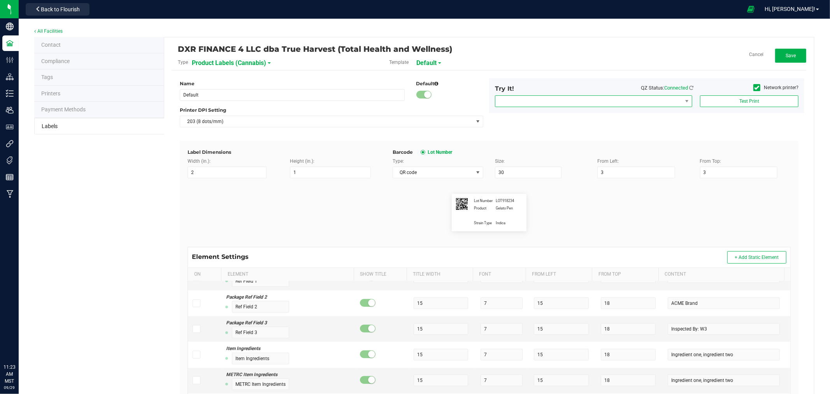
click at [665, 98] on span "NO DATA FOUND" at bounding box center [588, 101] width 187 height 11
click at [473, 145] on div "Label Dimensions Width (in.): 2 Height (in.): 1 Barcode Lot Number Type: QR cod…" at bounding box center [489, 348] width 619 height 415
click at [316, 204] on flourish-label-viewer "Lot Number LOT918234 Product Gelato Pen Strain Type Indica" at bounding box center [489, 212] width 603 height 37
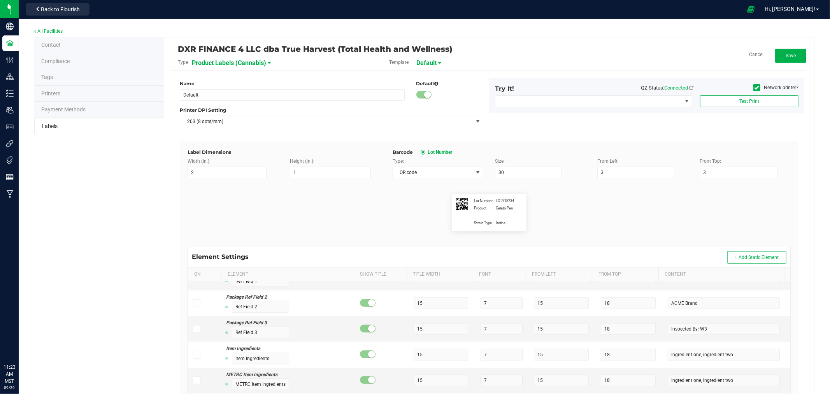
click at [429, 153] on span "Lot Number" at bounding box center [438, 152] width 27 height 6
click at [422, 152] on div at bounding box center [423, 152] width 5 height 5
click at [475, 171] on span at bounding box center [478, 172] width 6 height 6
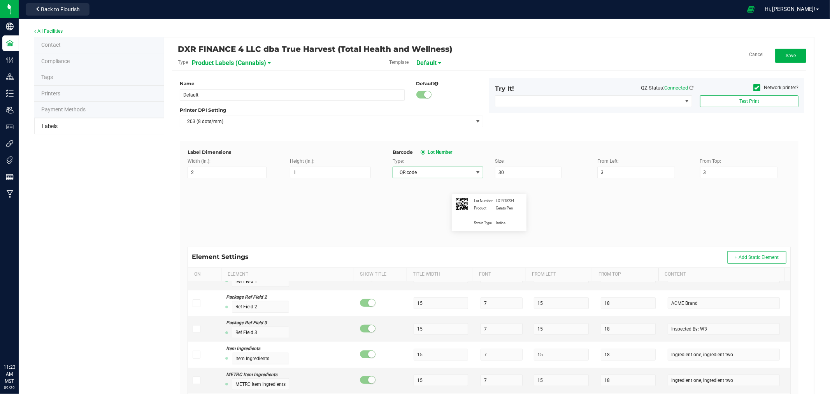
click at [472, 155] on div "Barcode Lot Number" at bounding box center [592, 152] width 398 height 7
click at [602, 207] on flourish-label-viewer "Lot Number LOT918234 Product Gelato Pen Strain Type Indica" at bounding box center [489, 212] width 603 height 37
click at [754, 53] on link "Cancel" at bounding box center [756, 54] width 14 height 7
click at [242, 65] on span "Product Labels (Cannabis)" at bounding box center [229, 62] width 74 height 13
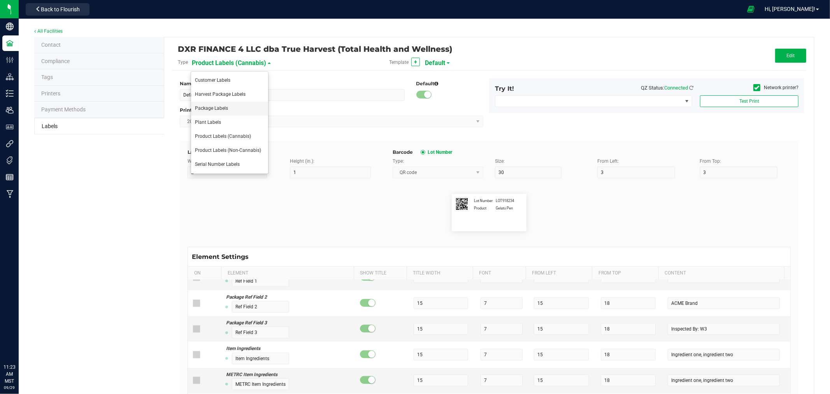
click at [240, 110] on li "Package Labels" at bounding box center [229, 109] width 77 height 14
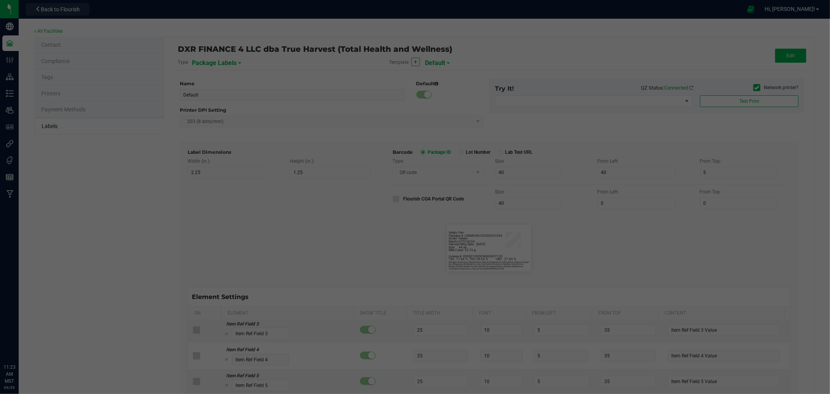
scroll to position [507, 0]
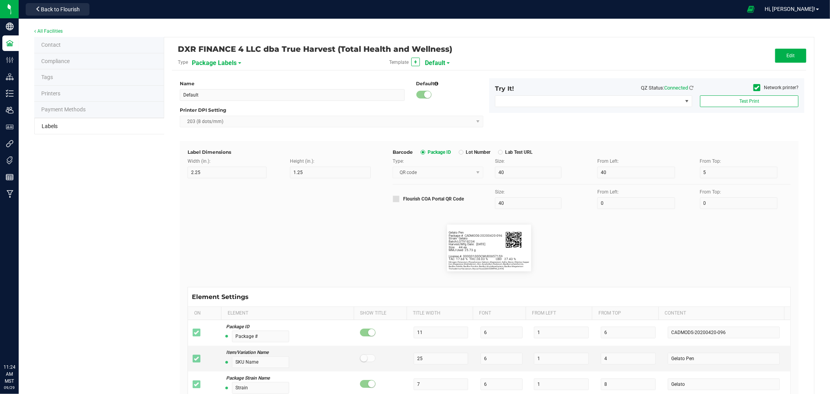
click at [778, 63] on div "DXR FINANCE 4 LLC dba True Harvest (Total Health and Wellness) Type Package Lab…" at bounding box center [489, 57] width 634 height 25
click at [776, 56] on button "Edit" at bounding box center [790, 56] width 31 height 14
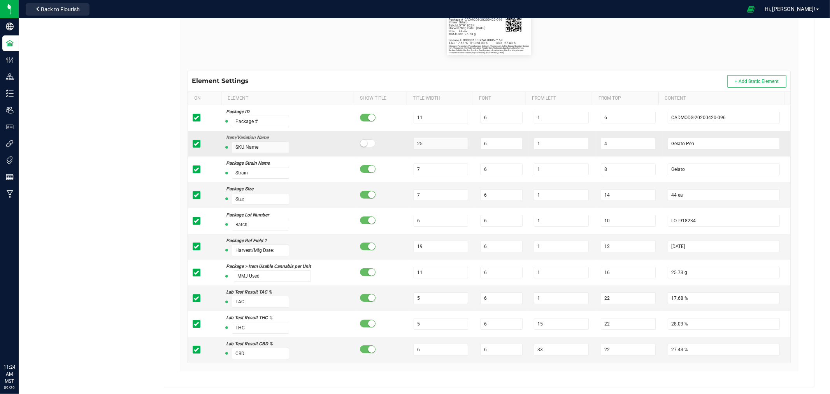
scroll to position [173, 0]
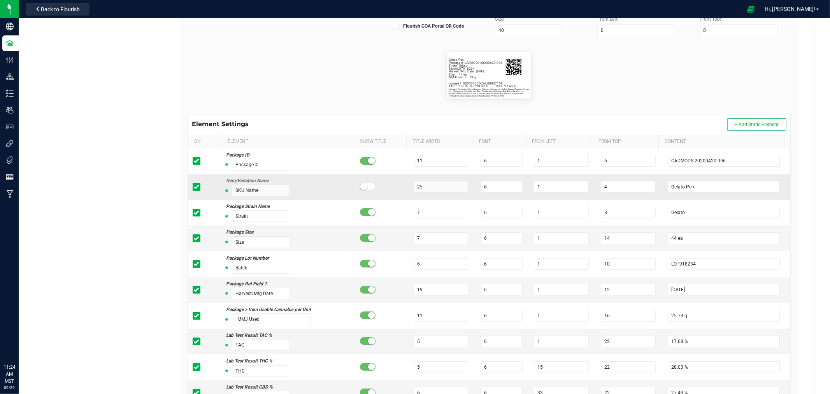
click at [360, 187] on small at bounding box center [363, 186] width 7 height 7
click at [360, 187] on span at bounding box center [368, 187] width 16 height 8
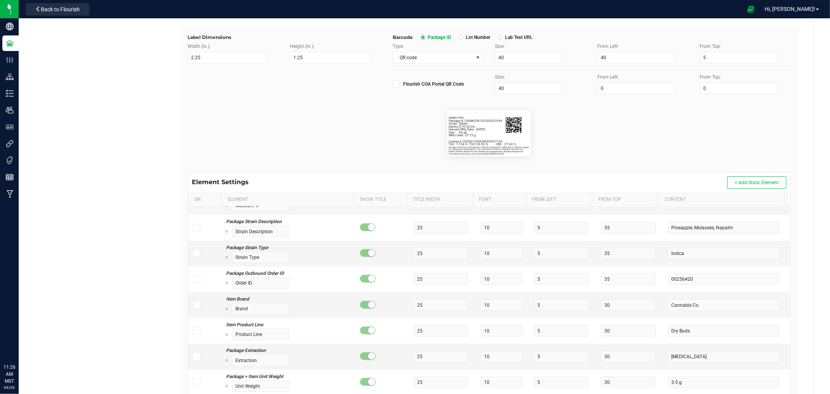
scroll to position [0, 0]
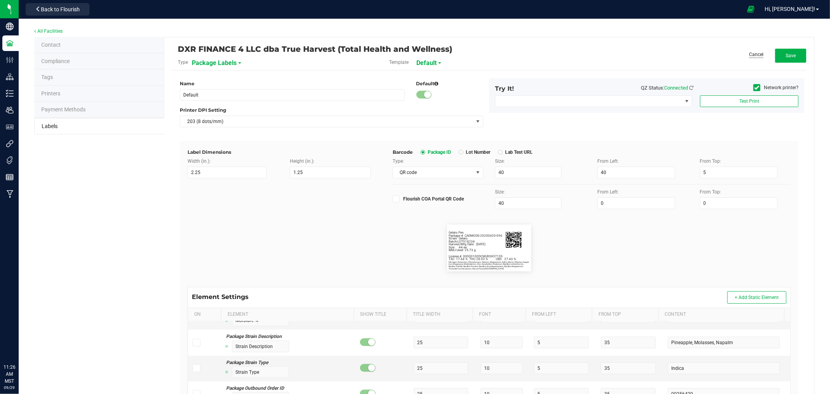
click at [749, 53] on link "Cancel" at bounding box center [756, 54] width 14 height 7
click at [214, 125] on kendo-dropdownlist "203 (8 dots/mm)" at bounding box center [332, 122] width 304 height 12
click at [213, 64] on span "Package Labels" at bounding box center [214, 62] width 45 height 13
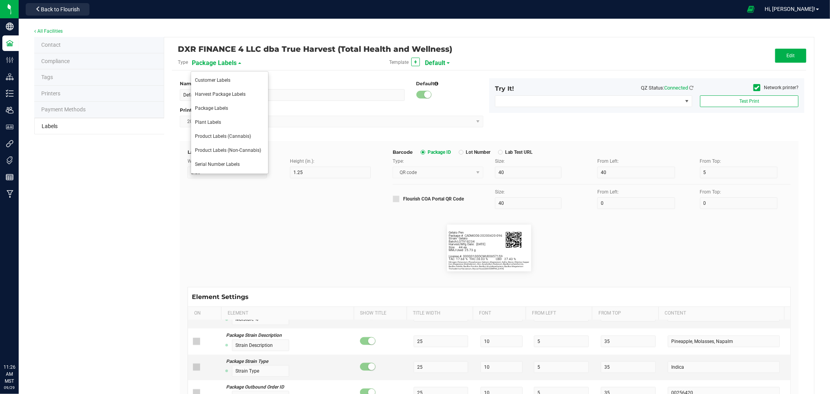
click at [213, 64] on span "Package Labels" at bounding box center [214, 62] width 45 height 13
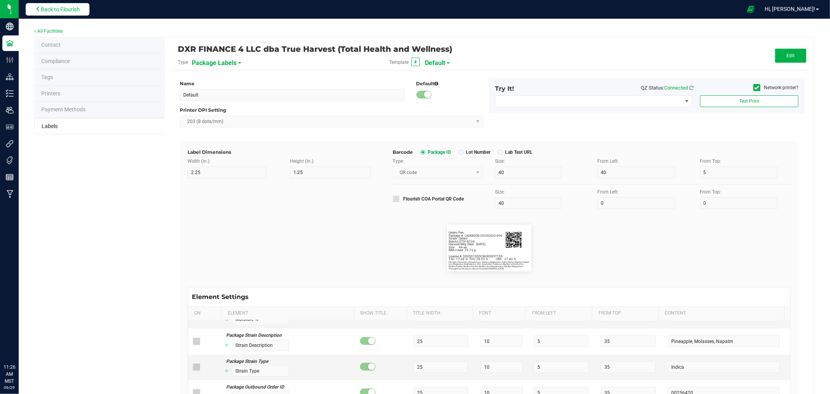
click at [68, 8] on span "Back to Flourish" at bounding box center [60, 9] width 39 height 6
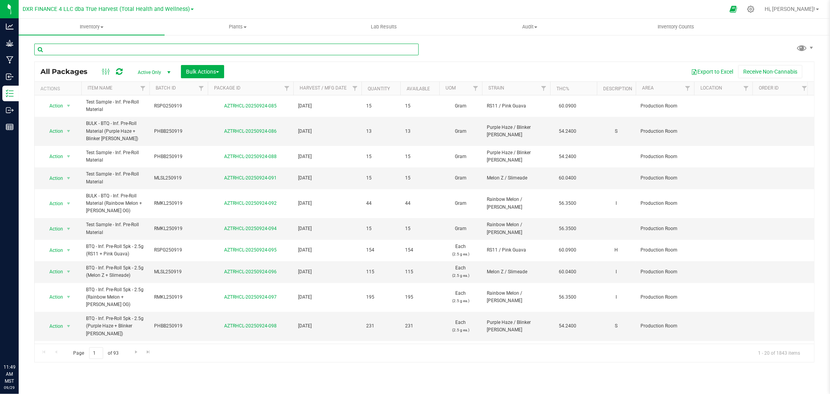
click at [83, 48] on input "text" at bounding box center [226, 50] width 385 height 12
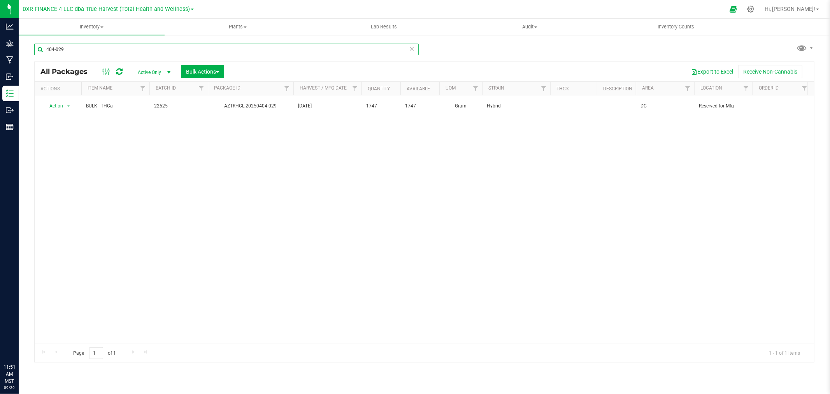
click at [92, 44] on input "404-029" at bounding box center [226, 50] width 385 height 12
click at [95, 44] on input "404-029" at bounding box center [226, 50] width 385 height 12
click at [58, 48] on input "404-029" at bounding box center [226, 50] width 385 height 12
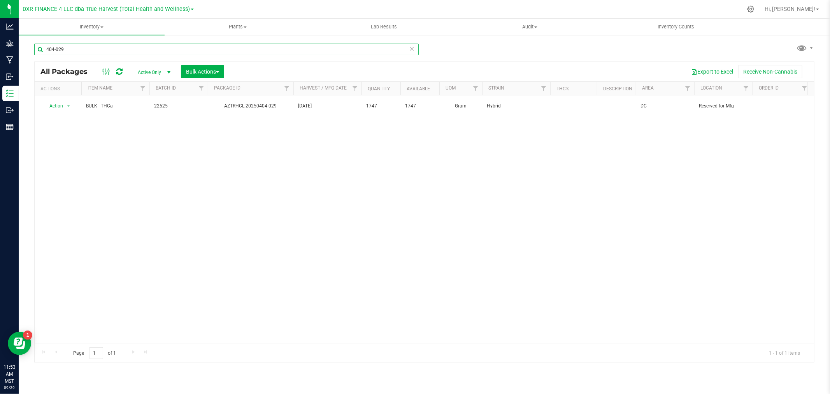
click at [58, 48] on input "404-029" at bounding box center [226, 50] width 385 height 12
type input "bulk - thca"
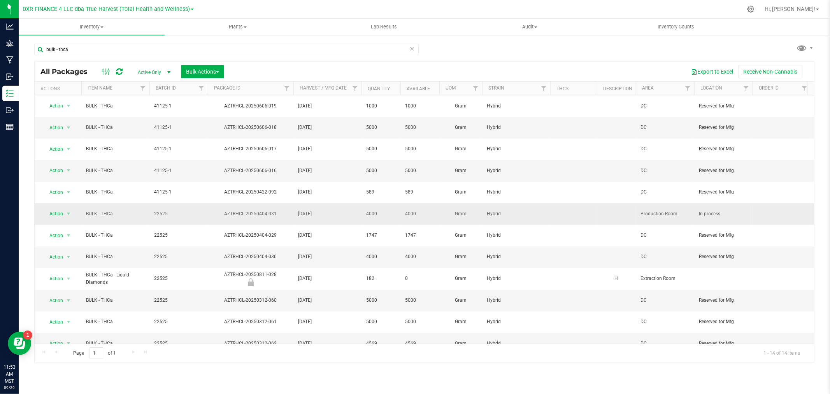
click at [288, 203] on td "AZTRHCL-20250404-031" at bounding box center [251, 213] width 86 height 21
drag, startPoint x: 360, startPoint y: 191, endPoint x: 383, endPoint y: 197, distance: 23.8
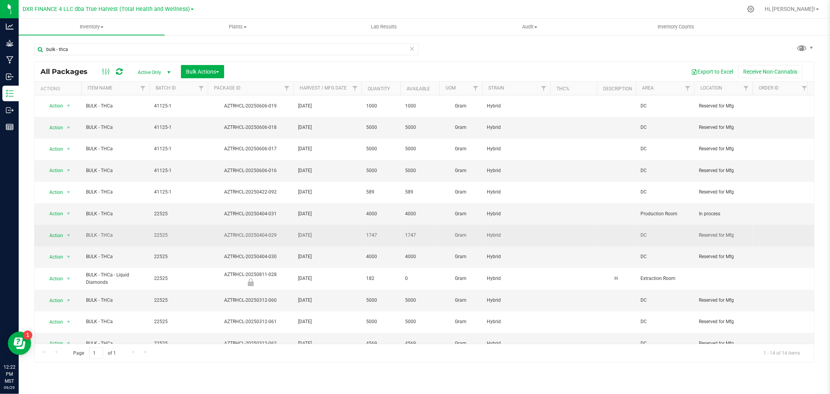
click at [374, 232] on span "1747" at bounding box center [381, 235] width 30 height 7
click at [64, 230] on span "select" at bounding box center [69, 235] width 10 height 11
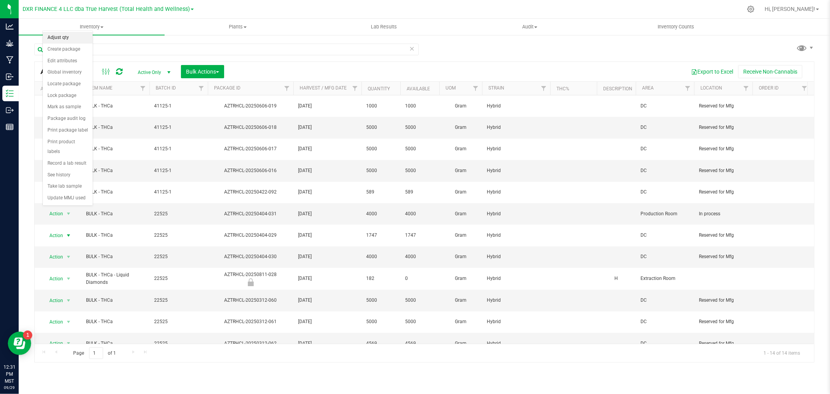
click at [62, 38] on li "Adjust qty" at bounding box center [68, 38] width 50 height 12
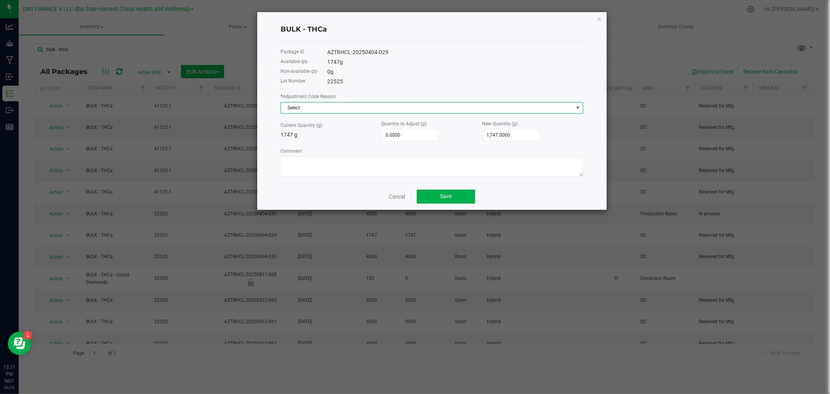
click at [335, 103] on span "Select" at bounding box center [427, 107] width 292 height 11
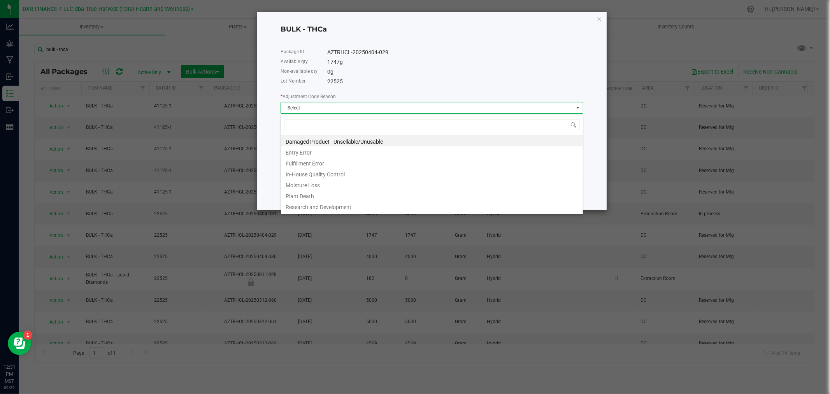
scroll to position [12, 302]
click at [321, 150] on li "Entry Error" at bounding box center [432, 151] width 302 height 11
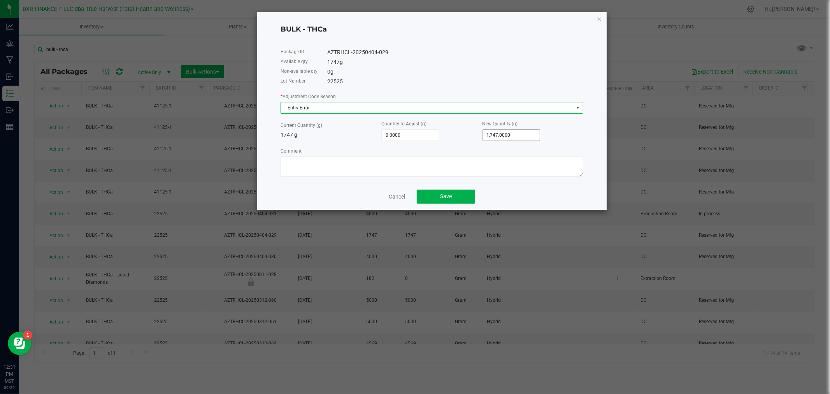
type input "1747"
click at [492, 139] on input "1747" at bounding box center [511, 135] width 57 height 11
click at [499, 138] on input "1747" at bounding box center [511, 135] width 57 height 11
click at [501, 131] on input "1747" at bounding box center [511, 135] width 57 height 11
type input "-1,573.0000"
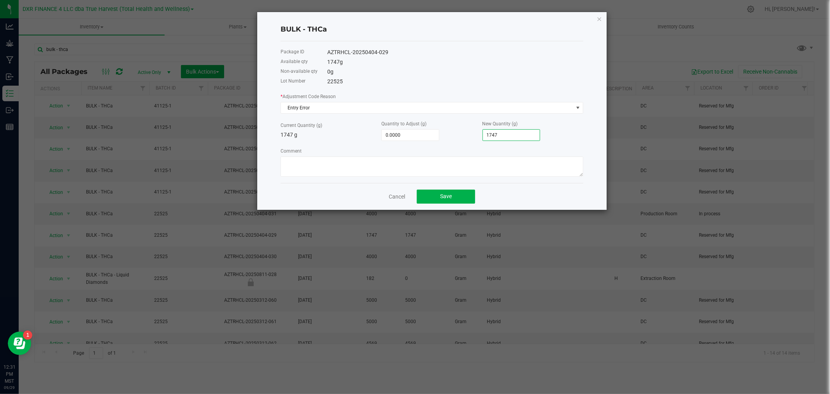
type input "174"
type input "-1,730.0000"
type input "17"
type input "-1,569.0000"
type input "178"
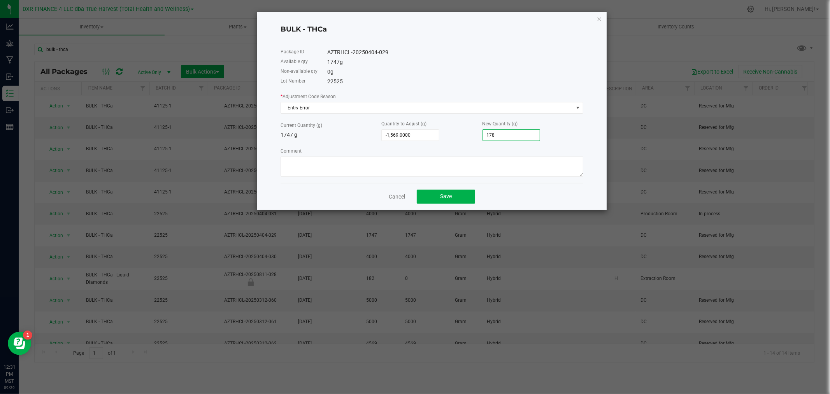
type input "38.0000"
type input "1,785.0000"
click at [407, 165] on textarea "Comment" at bounding box center [432, 166] width 303 height 20
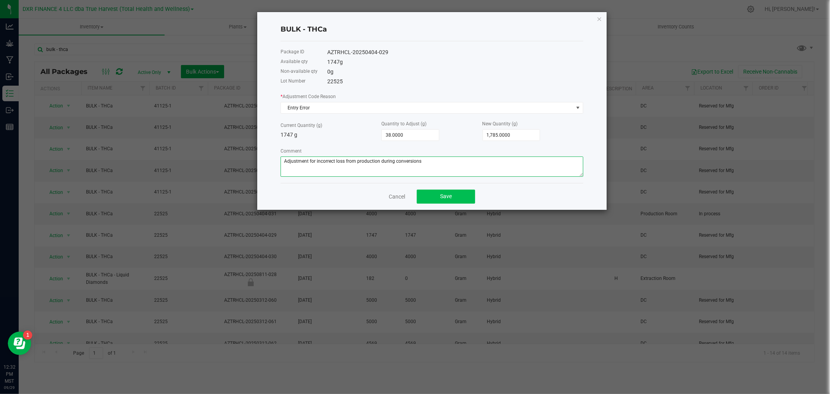
type textarea "Adjustment for incorrect loss from production during conversions"
click at [443, 199] on span "Save" at bounding box center [446, 196] width 12 height 6
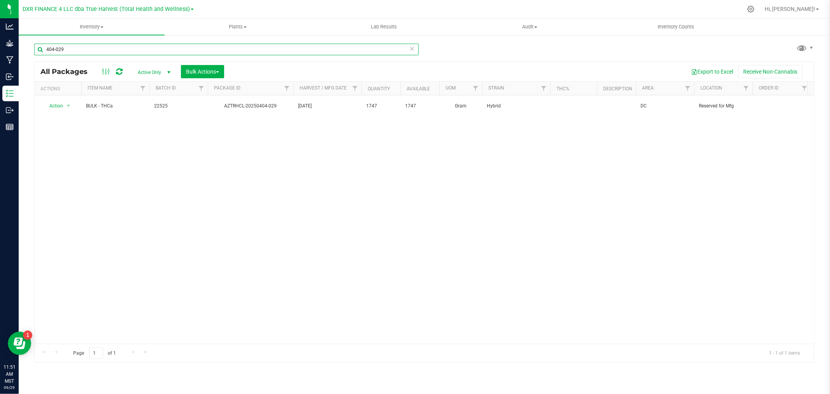
click at [91, 51] on input "404-029" at bounding box center [226, 50] width 385 height 12
click at [92, 51] on input "404-029" at bounding box center [226, 50] width 385 height 12
paste input "AZTRHCL-20250827-029"
type input "AZTRHCL-20250827-029"
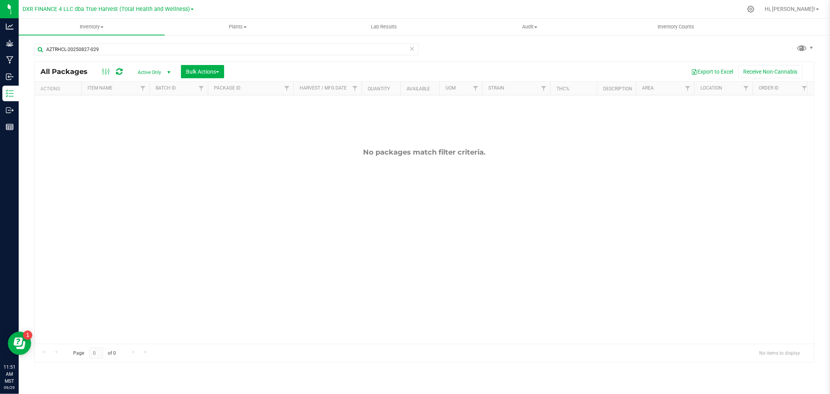
click at [162, 72] on span "Active Only" at bounding box center [152, 72] width 43 height 11
click at [160, 121] on li "All" at bounding box center [152, 120] width 42 height 12
